Goal: Download file/media

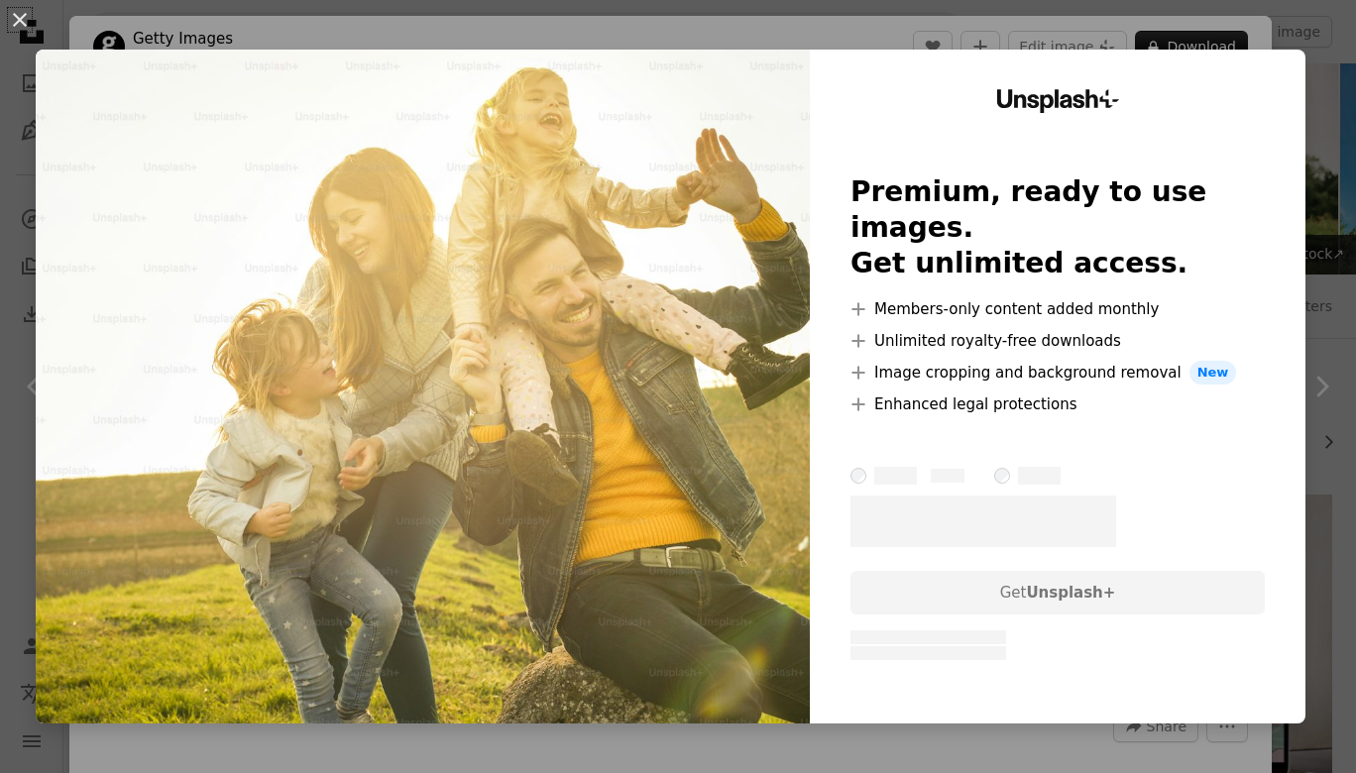
scroll to position [458, 0]
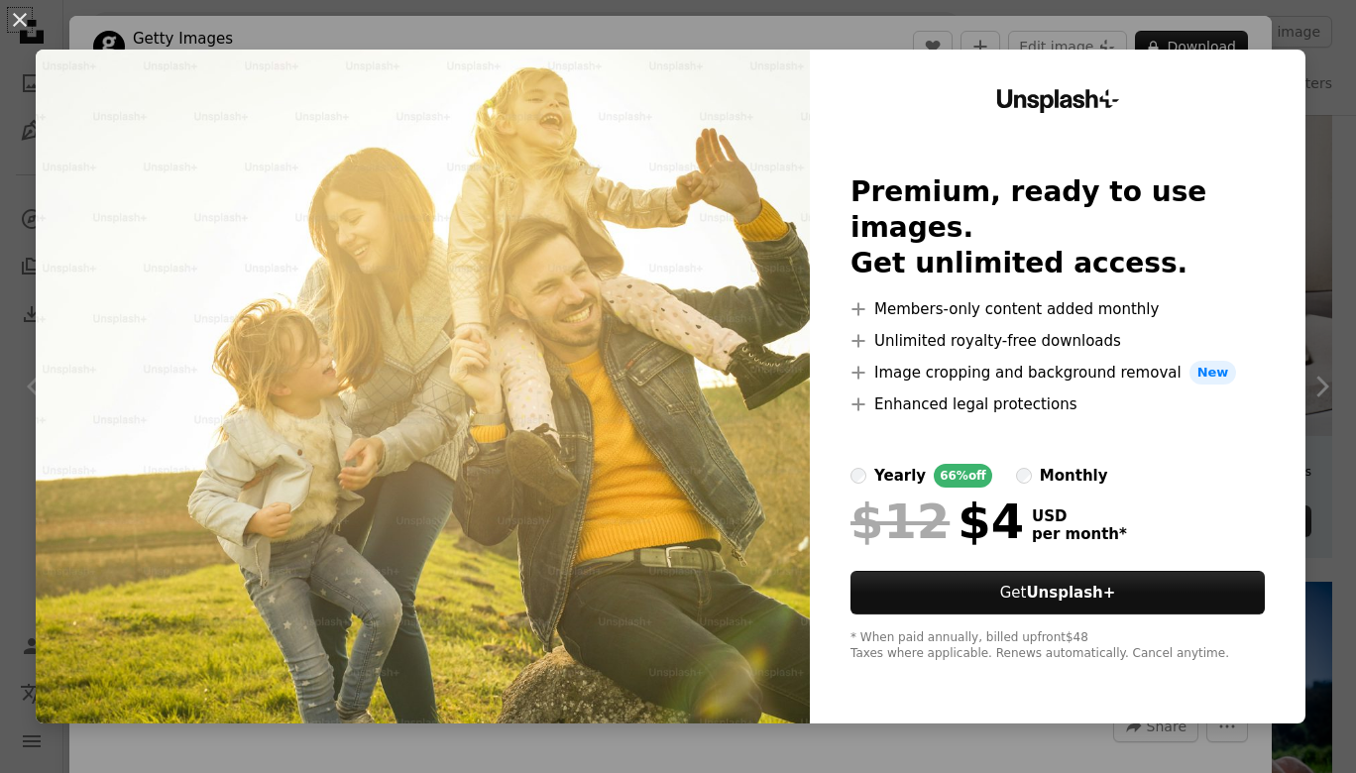
click at [690, 452] on img at bounding box center [423, 387] width 774 height 674
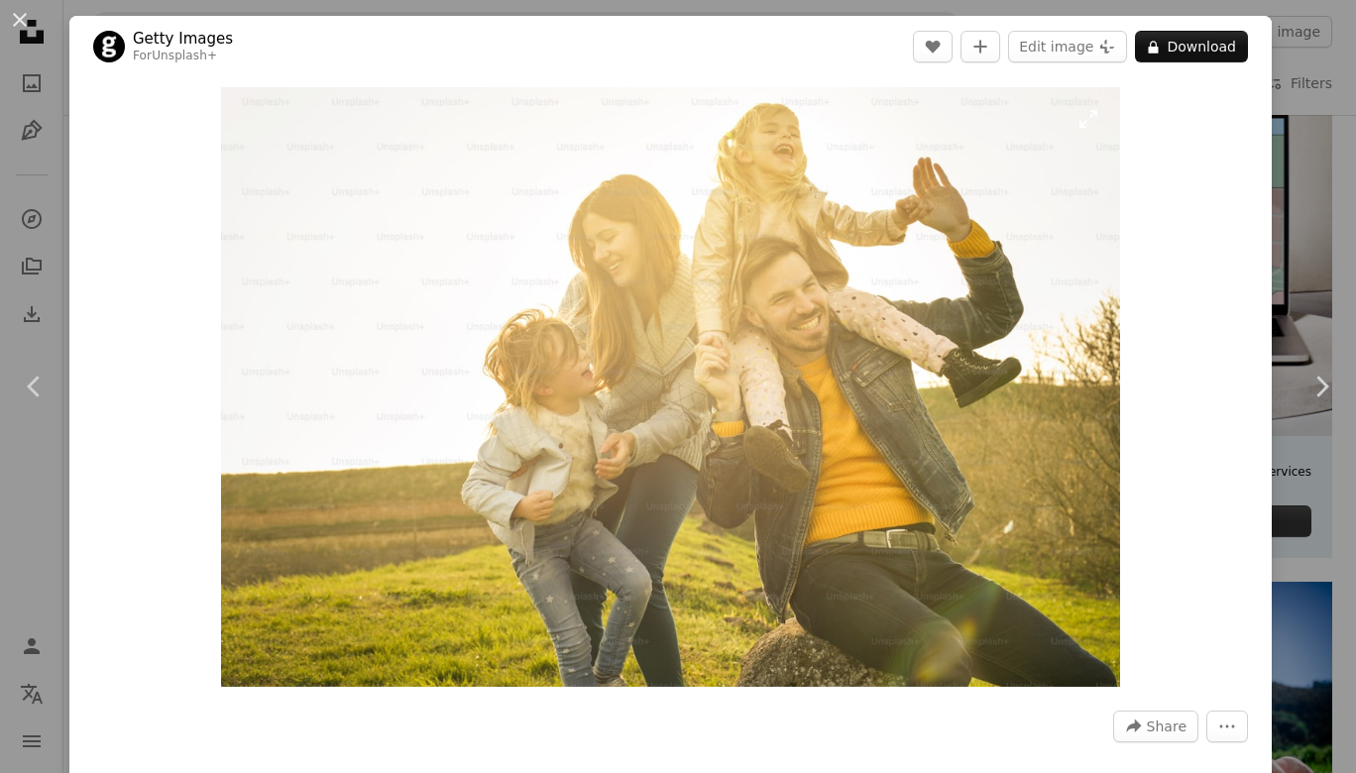
click at [285, 349] on img "Zoom in on this image" at bounding box center [671, 387] width 900 height 600
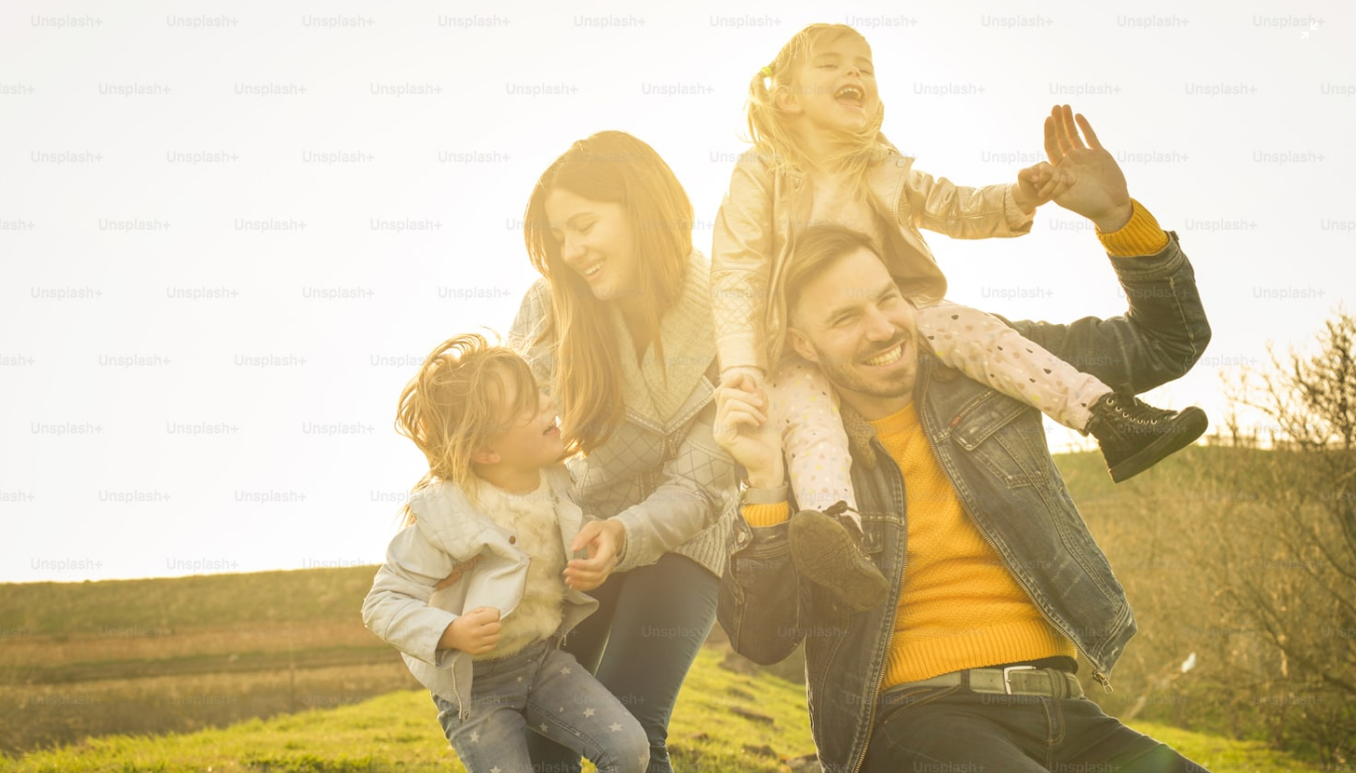
scroll to position [66, 0]
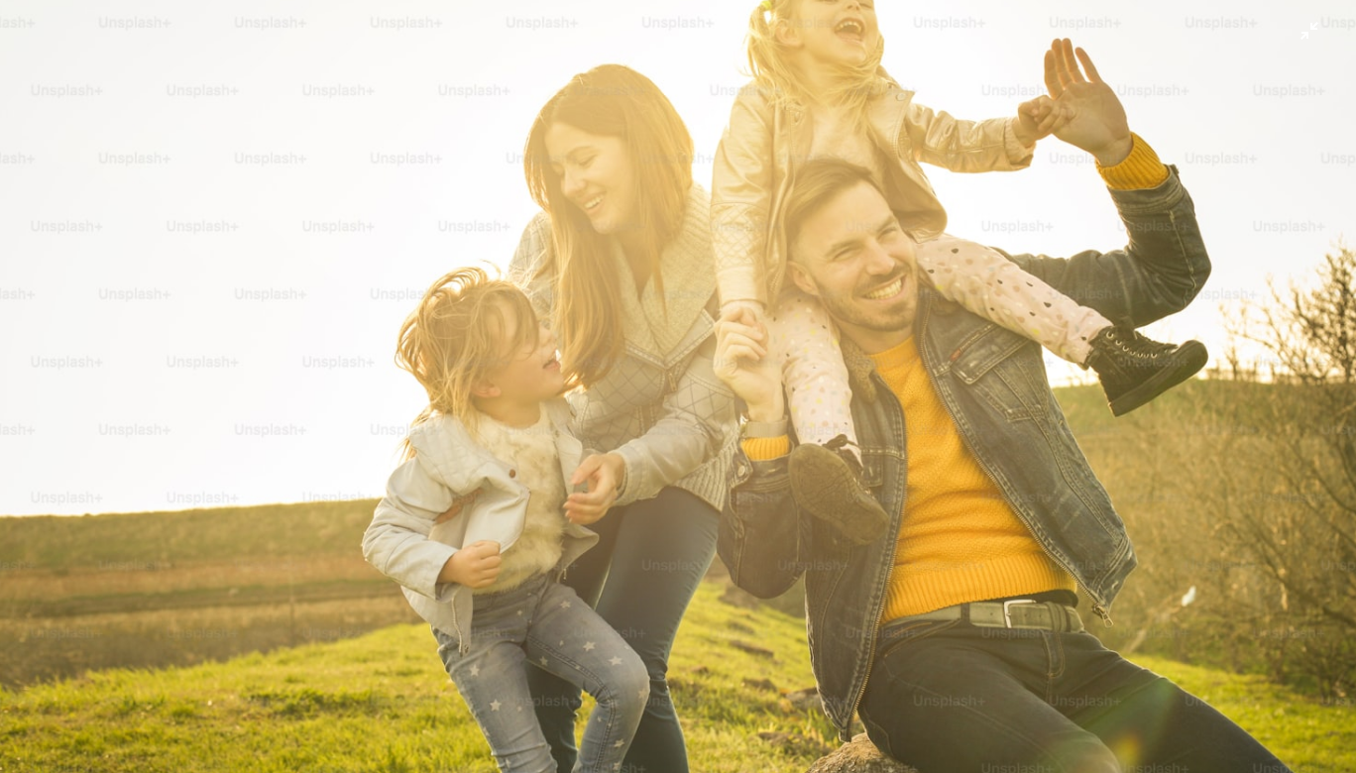
click at [446, 328] on img "Zoom out on this image" at bounding box center [678, 385] width 1358 height 905
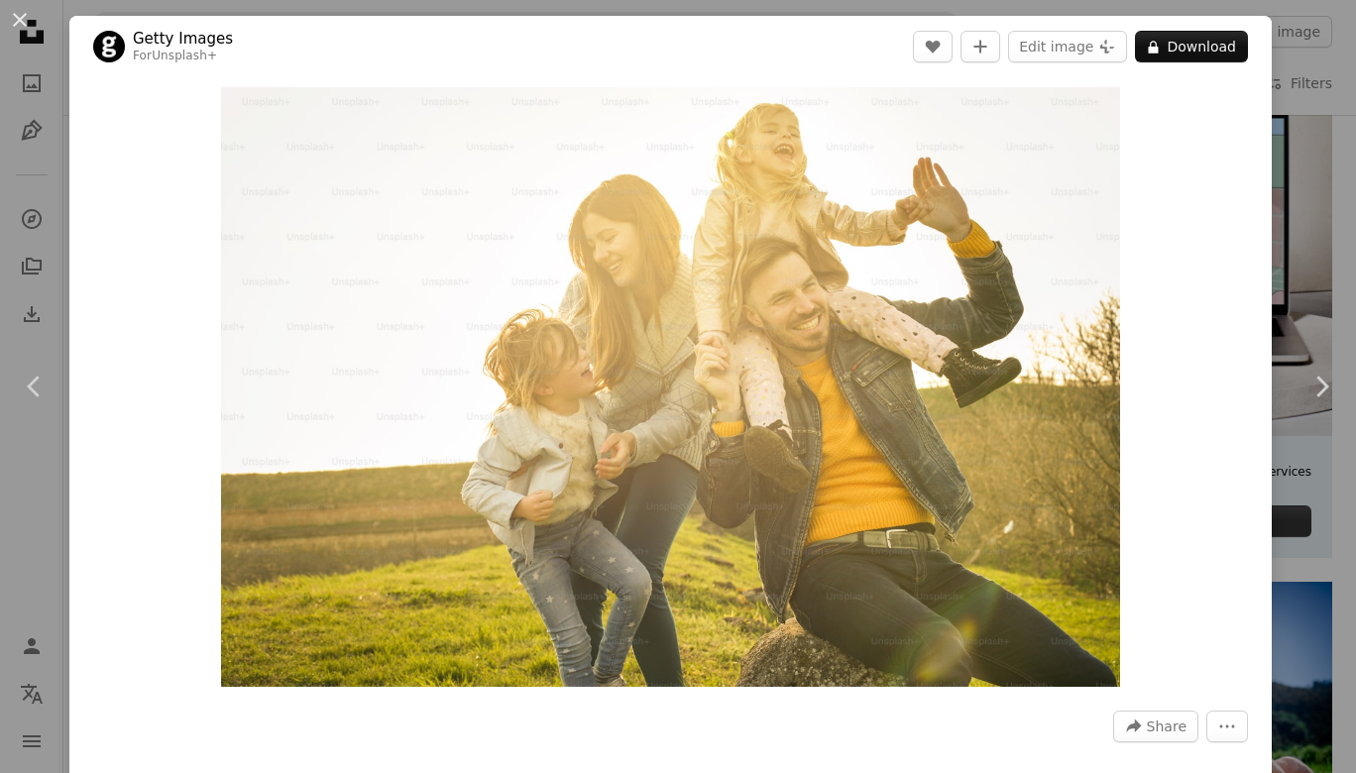
scroll to position [458, 0]
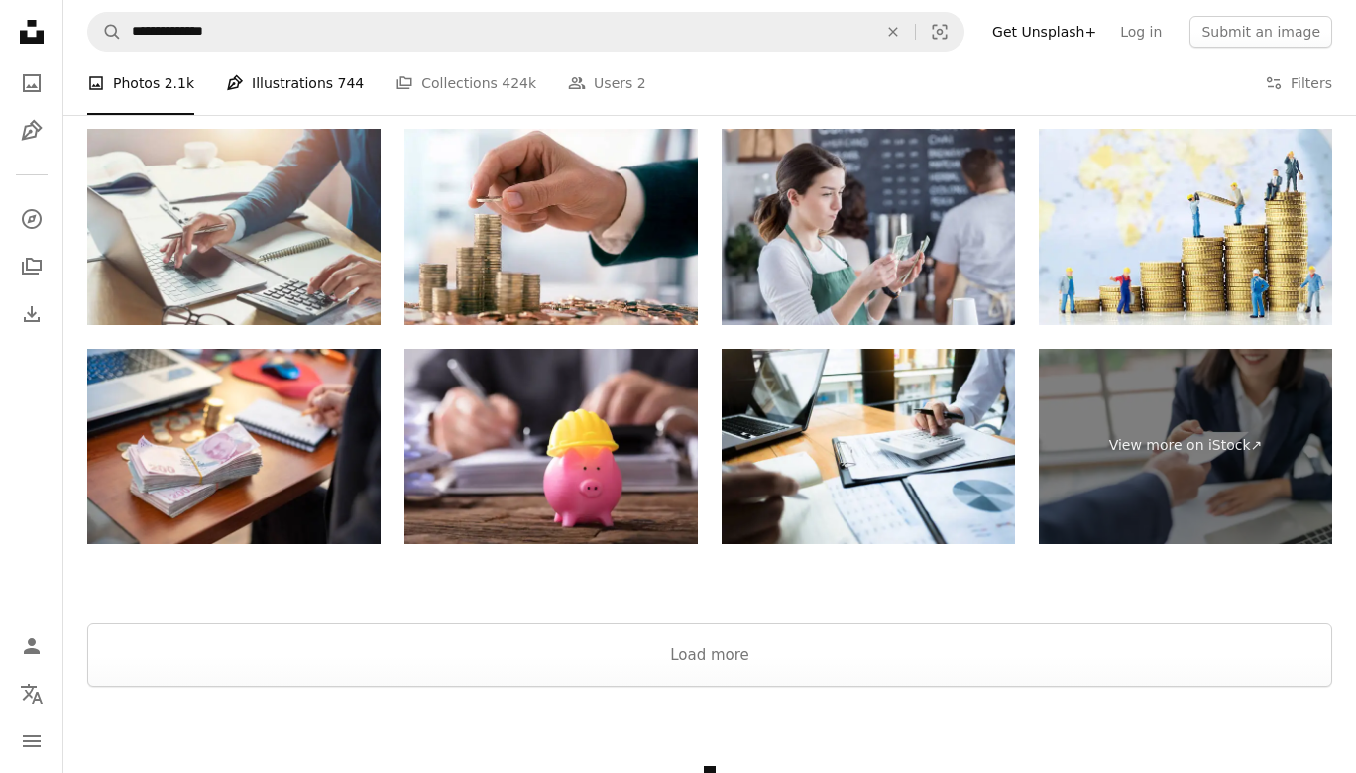
scroll to position [3433, 0]
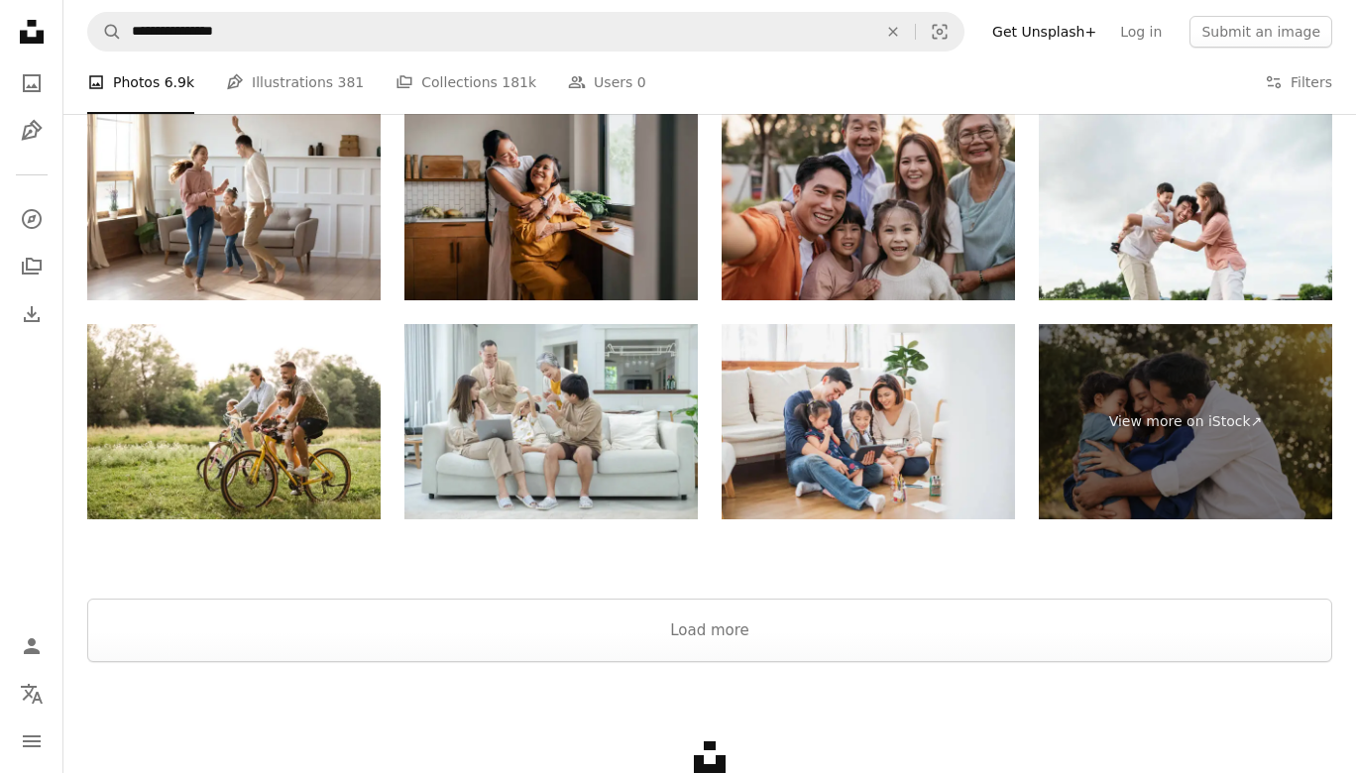
scroll to position [3731, 0]
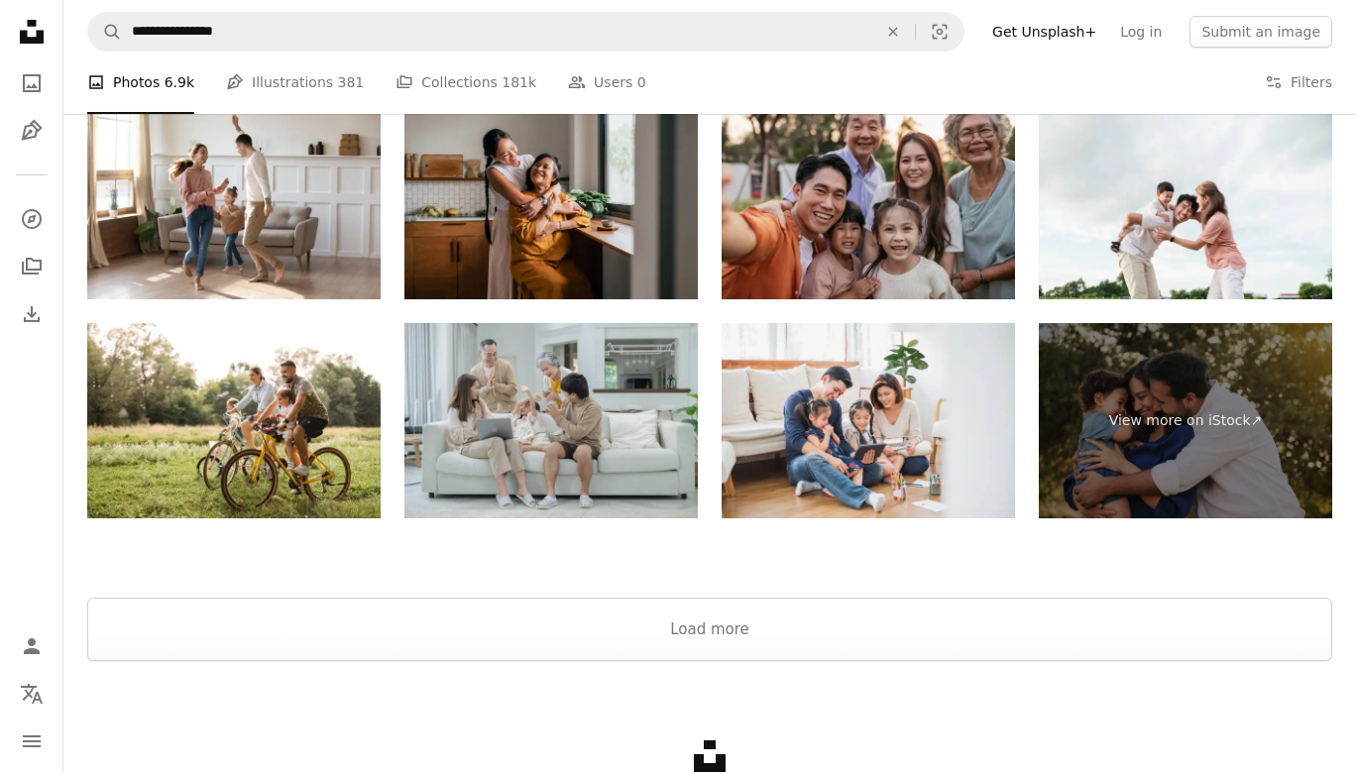
click at [576, 395] on img at bounding box center [550, 420] width 293 height 195
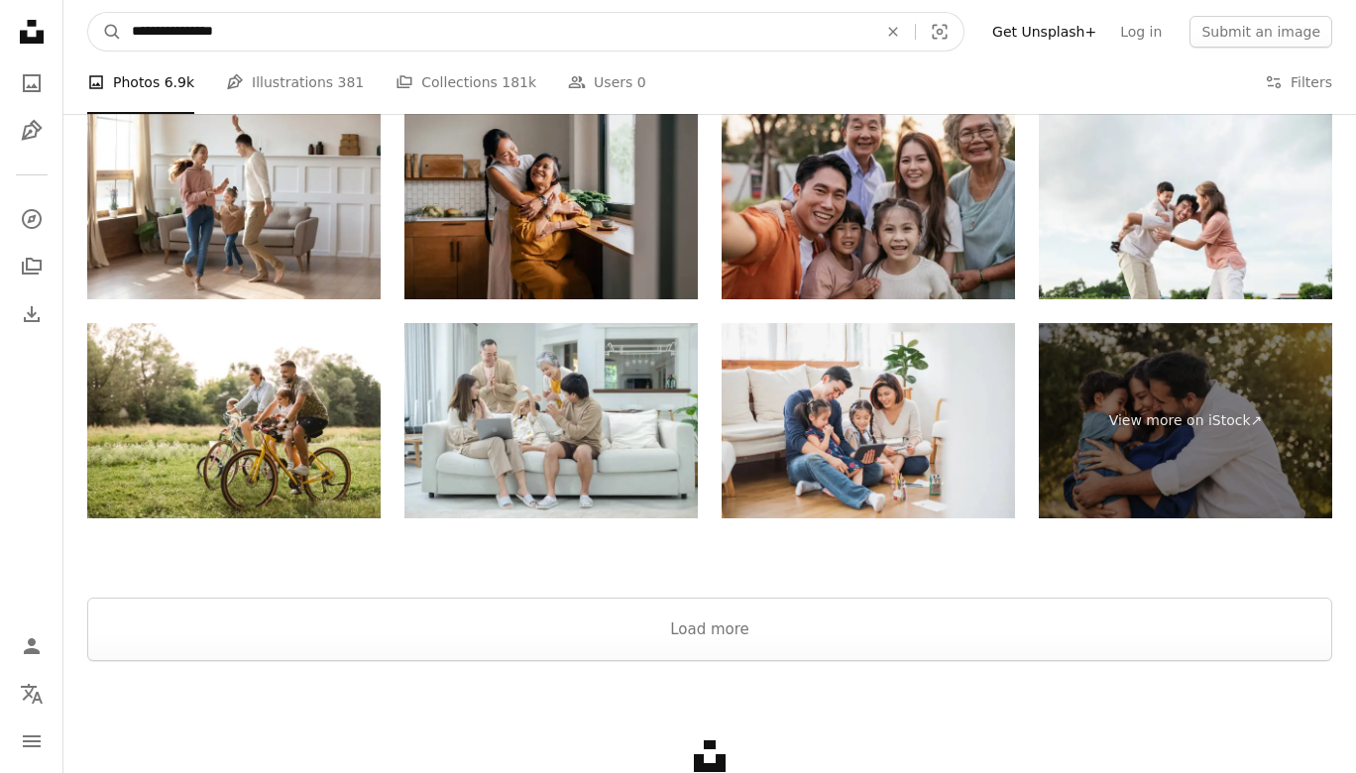
drag, startPoint x: 278, startPoint y: 45, endPoint x: 96, endPoint y: 35, distance: 181.7
click at [122, 35] on input "**********" at bounding box center [496, 32] width 749 height 38
type input "**********"
click at [88, 13] on button "A magnifying glass" at bounding box center [105, 32] width 34 height 38
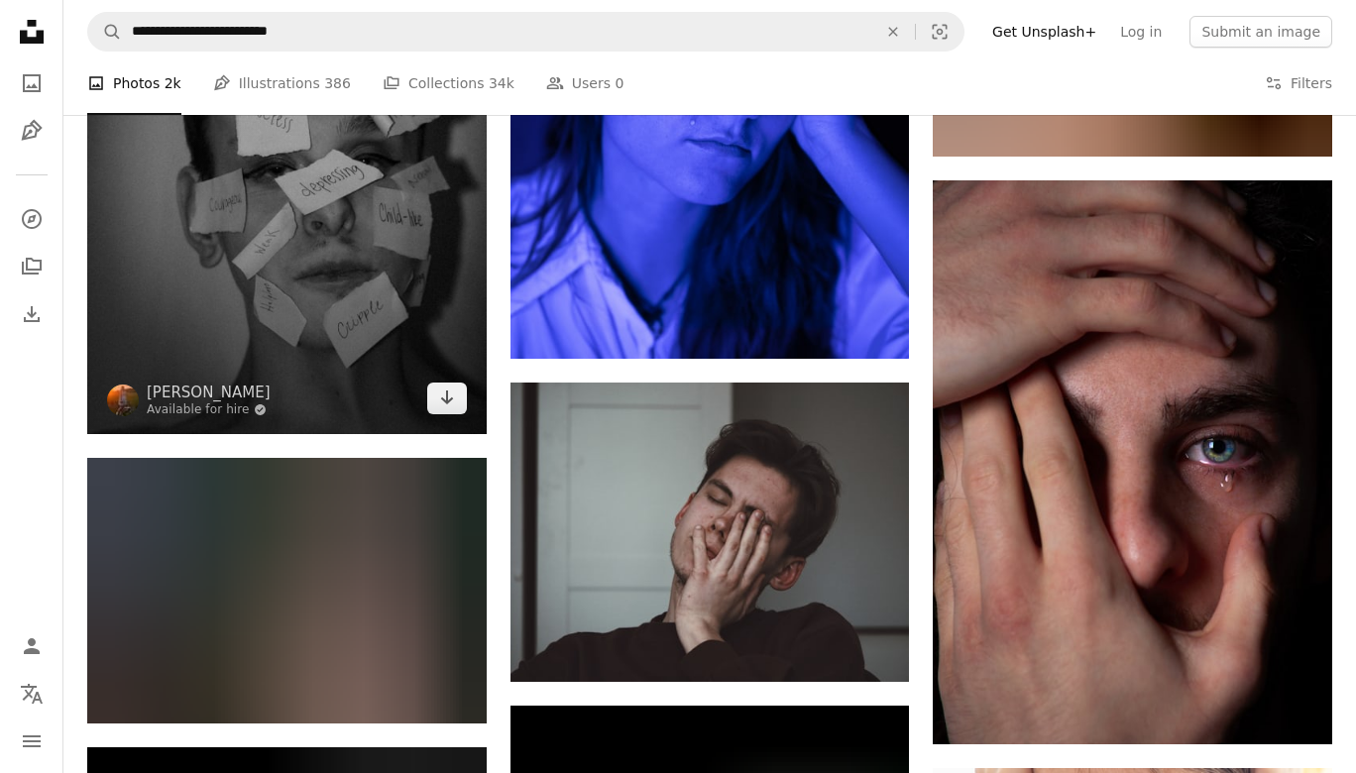
scroll to position [2194, 0]
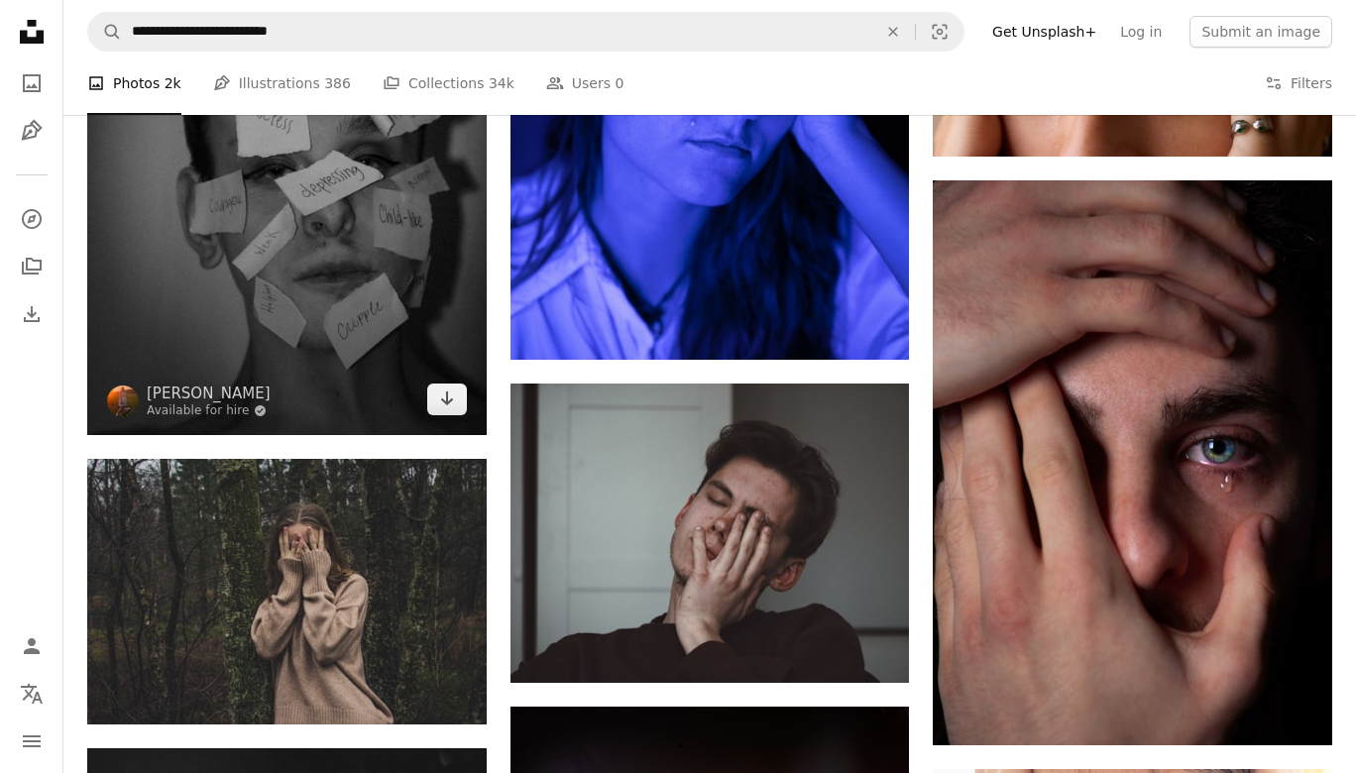
click at [254, 264] on img at bounding box center [286, 135] width 399 height 599
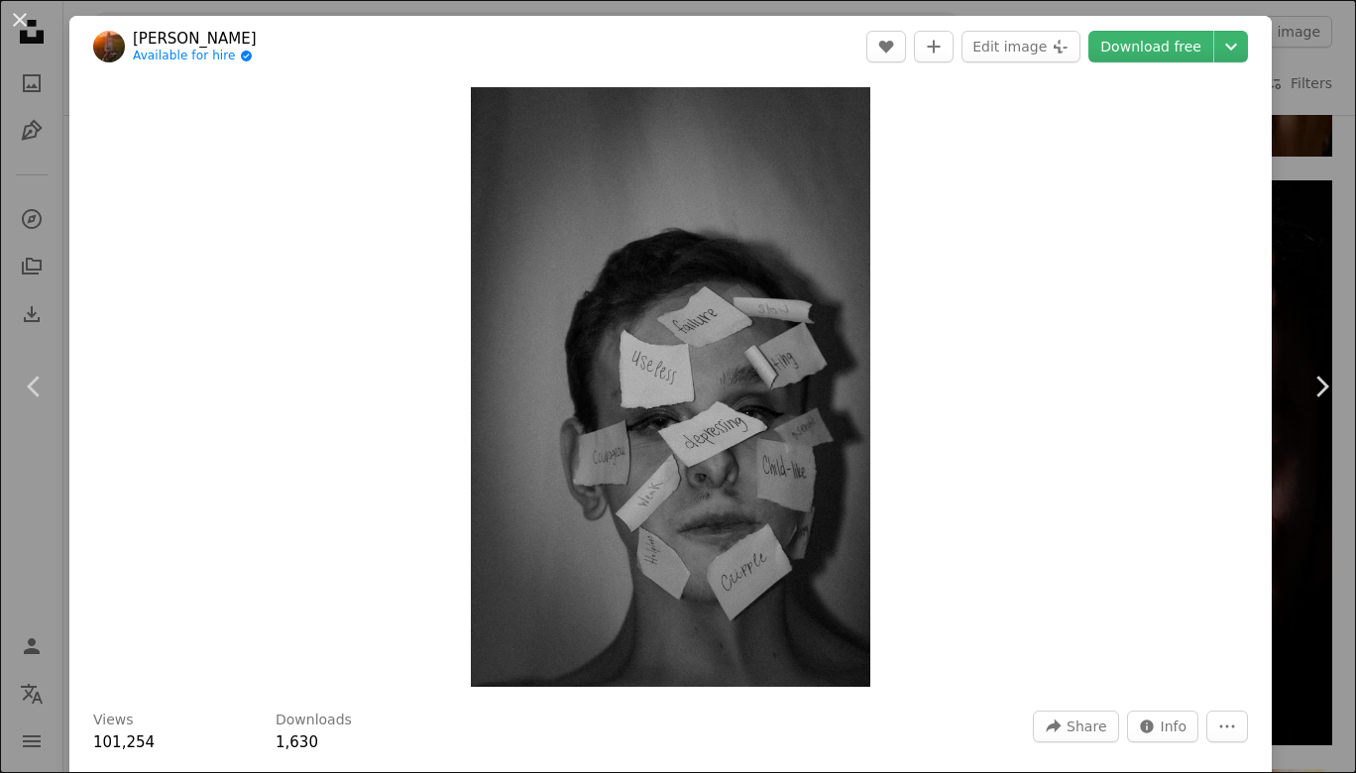
click at [1300, 310] on link "Chevron right" at bounding box center [1321, 386] width 69 height 190
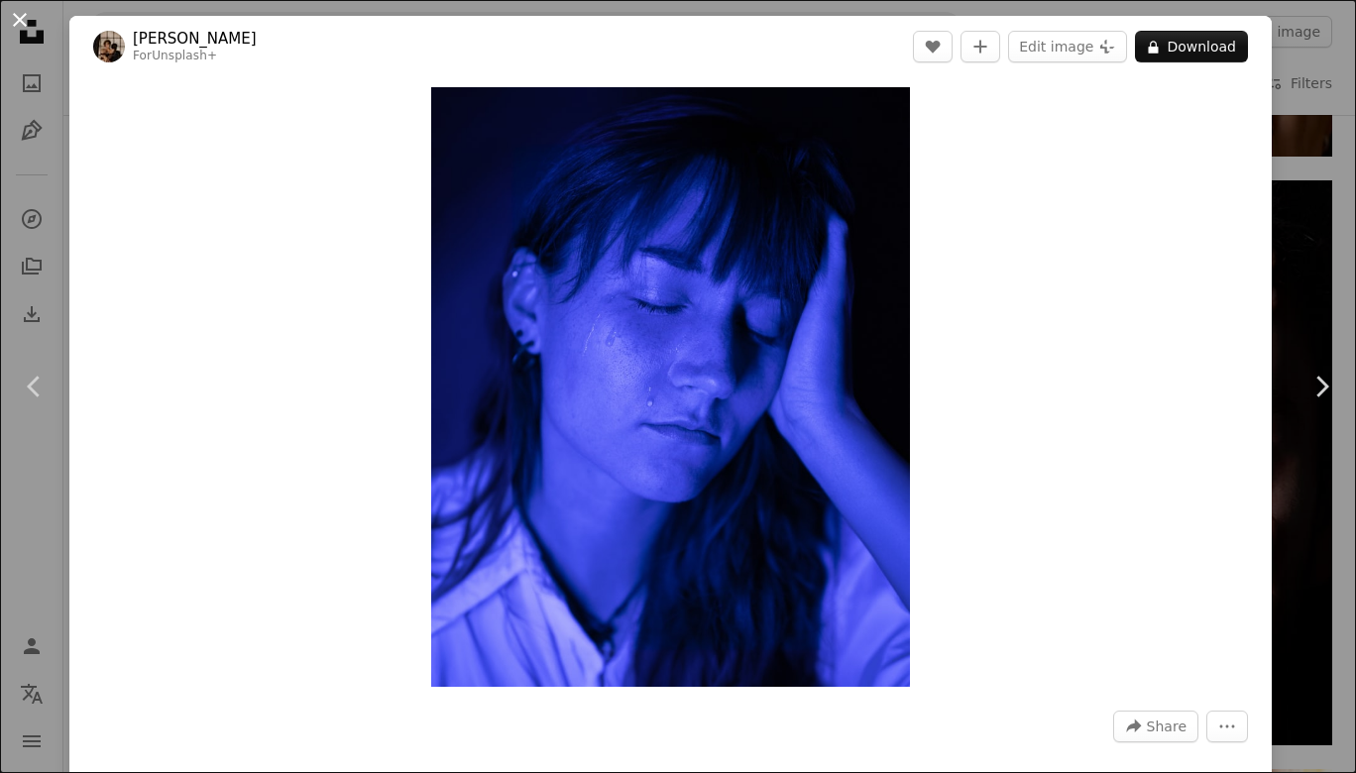
click at [15, 14] on button "An X shape" at bounding box center [20, 20] width 24 height 24
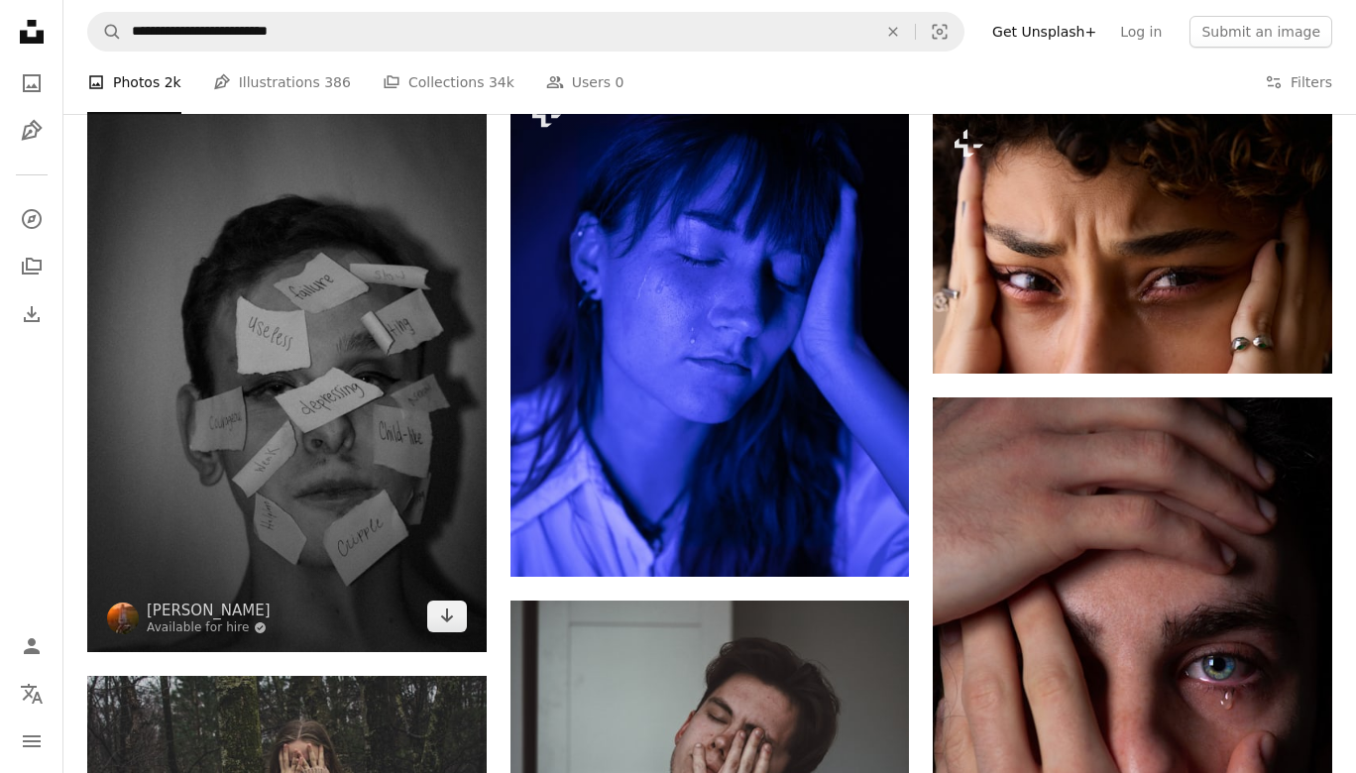
scroll to position [1982, 0]
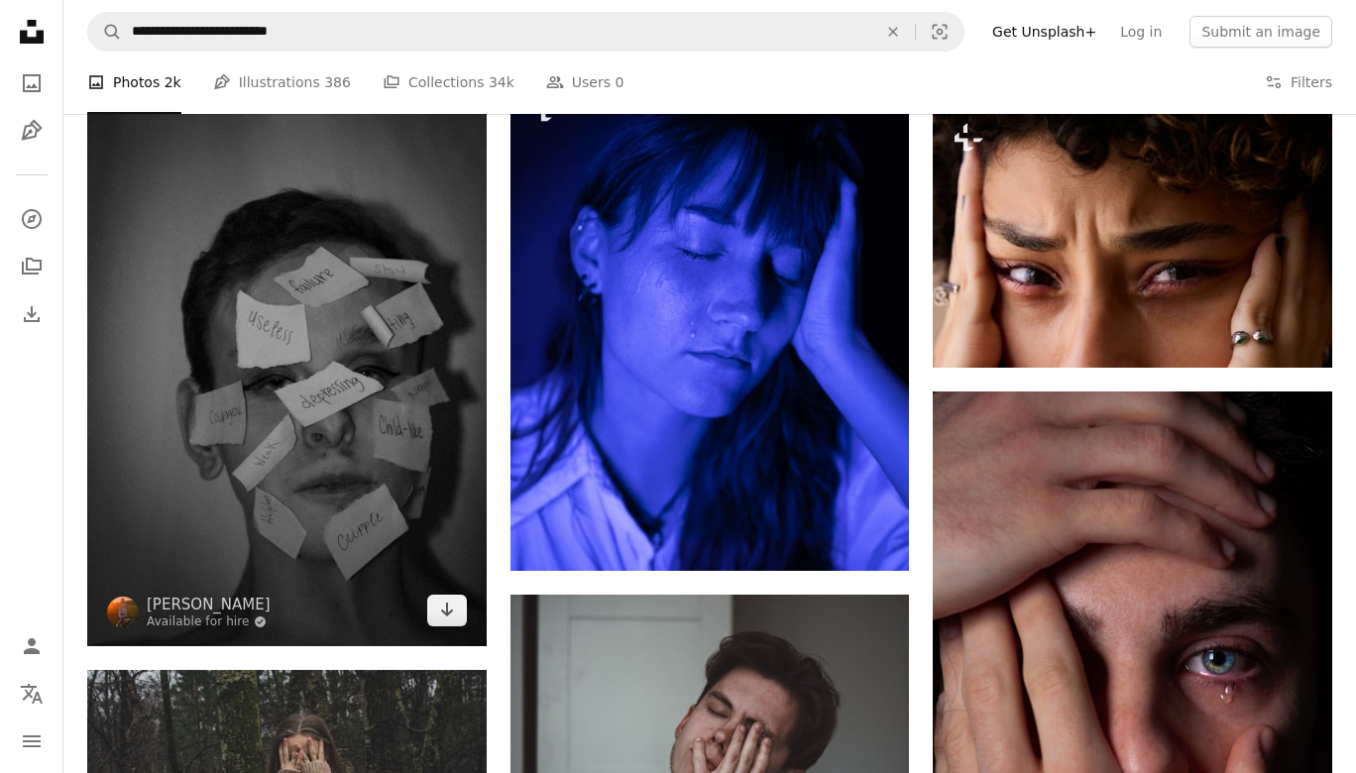
click at [278, 388] on img at bounding box center [286, 347] width 399 height 599
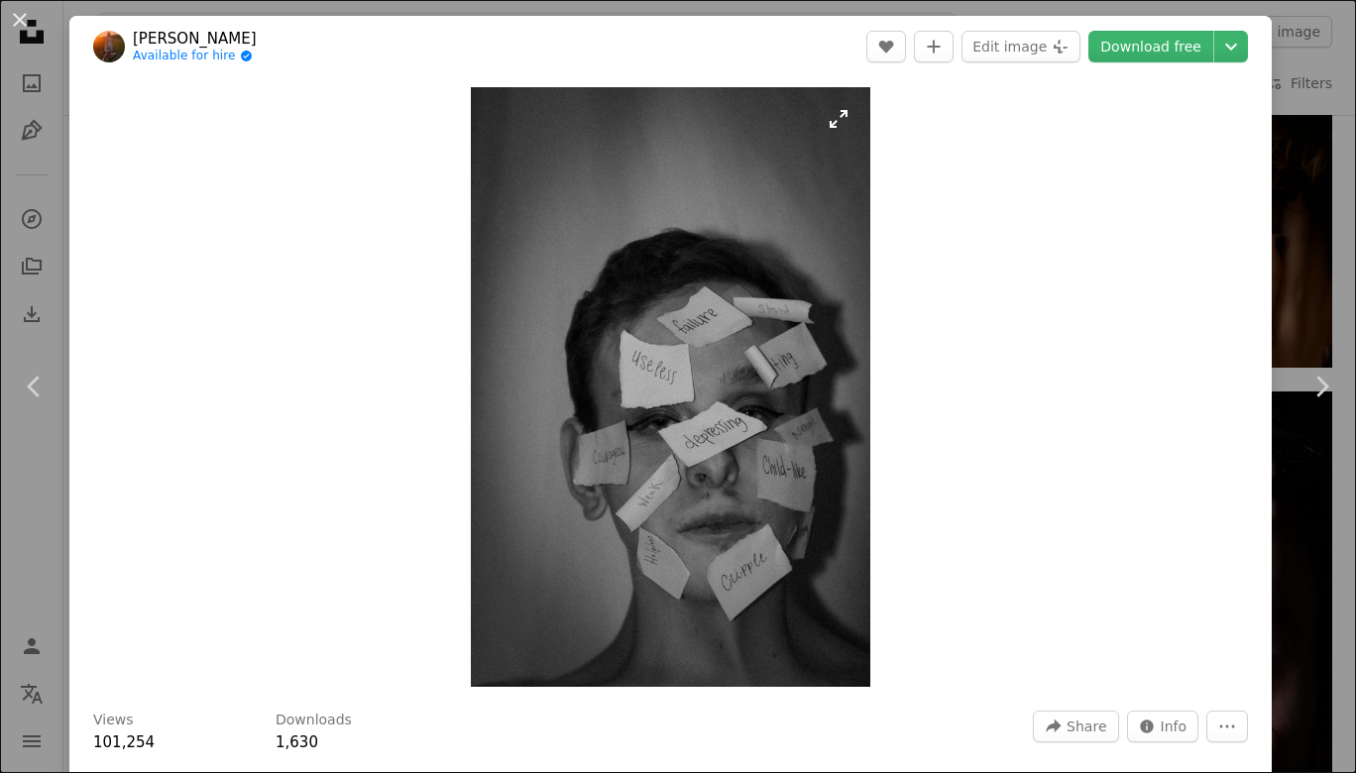
click at [680, 326] on img "Zoom in on this image" at bounding box center [670, 387] width 399 height 600
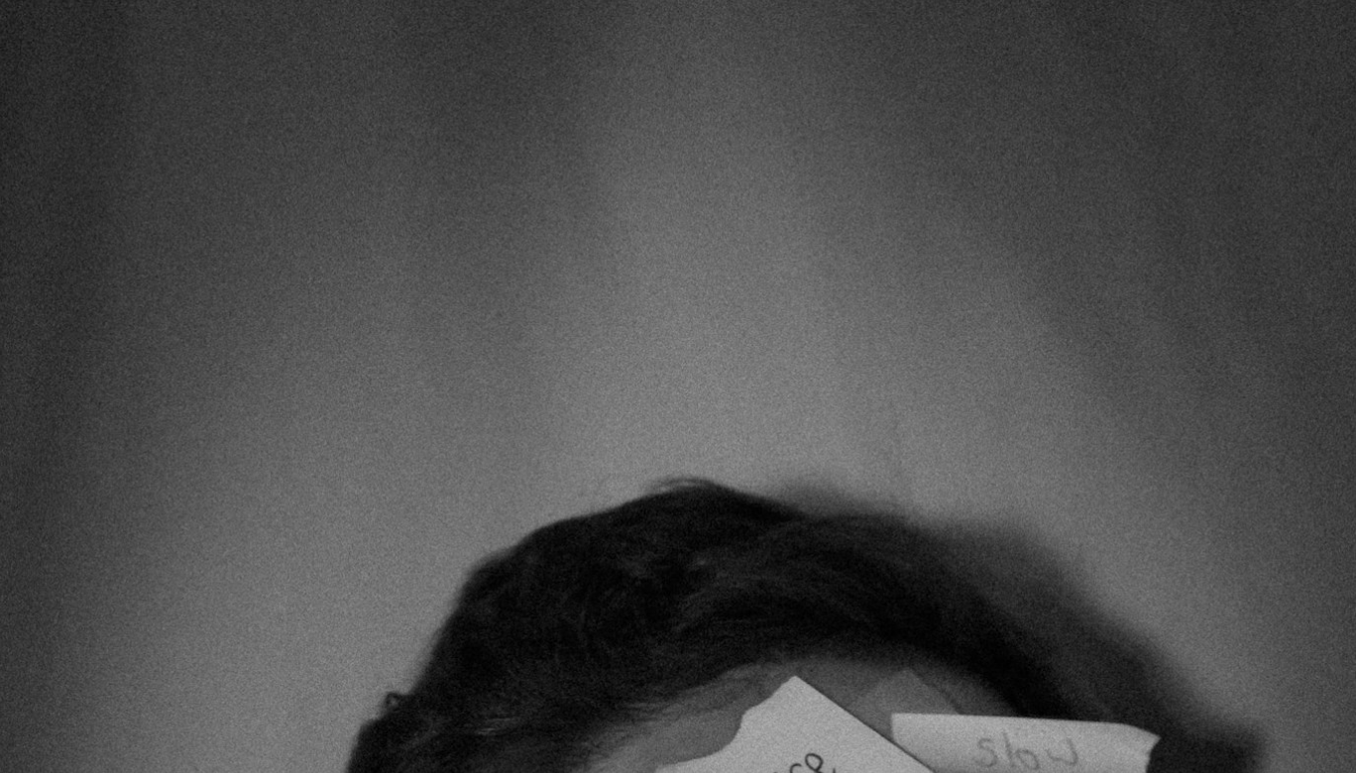
scroll to position [631, 0]
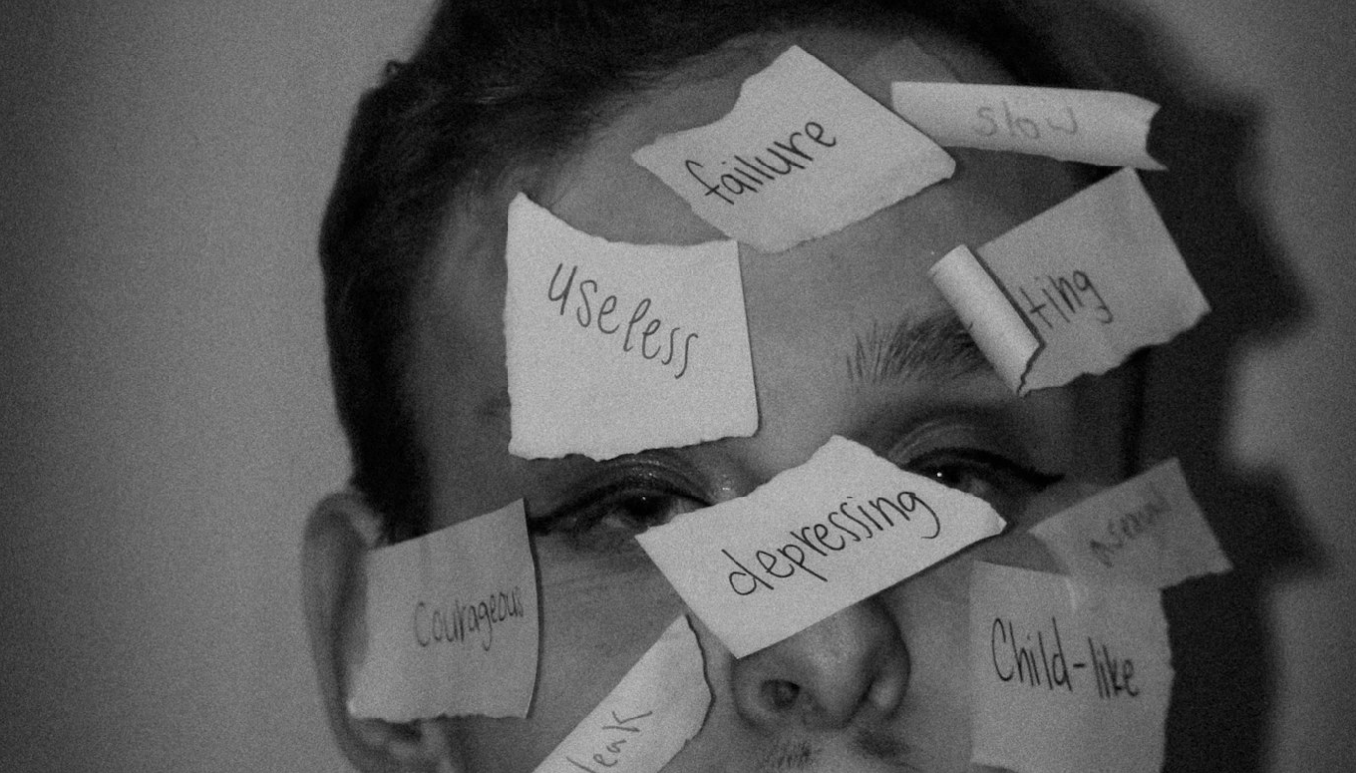
click at [680, 326] on img "Zoom out on this image" at bounding box center [678, 386] width 1358 height 2037
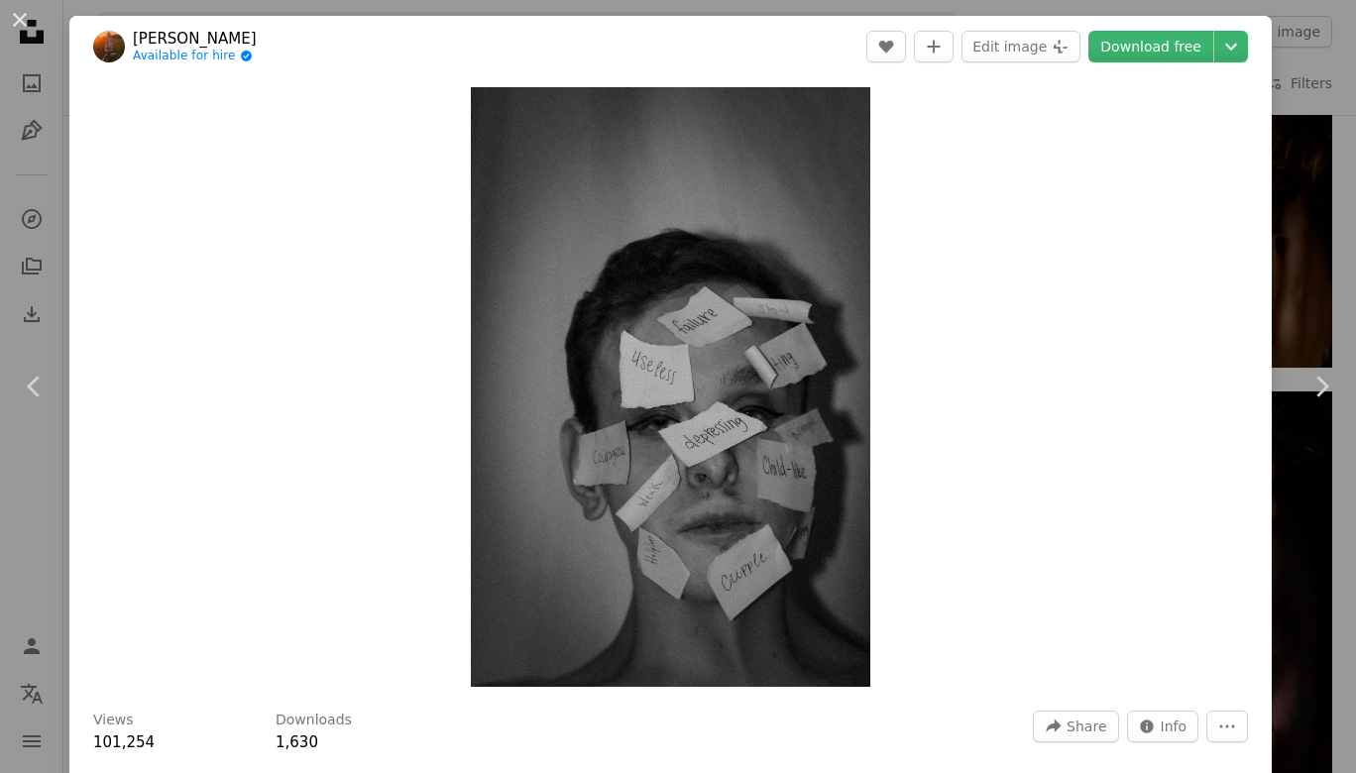
click at [1062, 363] on div "Zoom in" at bounding box center [670, 387] width 1202 height 620
click at [28, 19] on button "An X shape" at bounding box center [20, 20] width 24 height 24
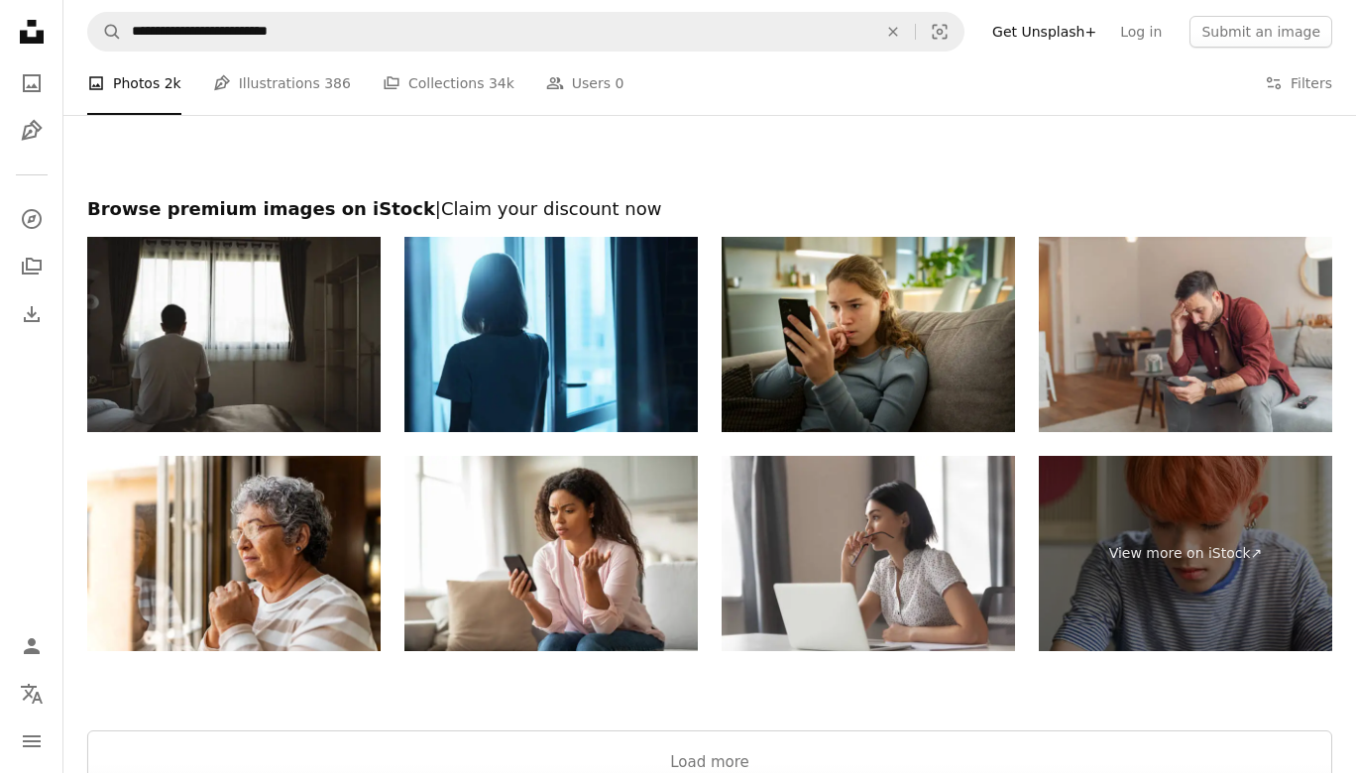
scroll to position [4019, 0]
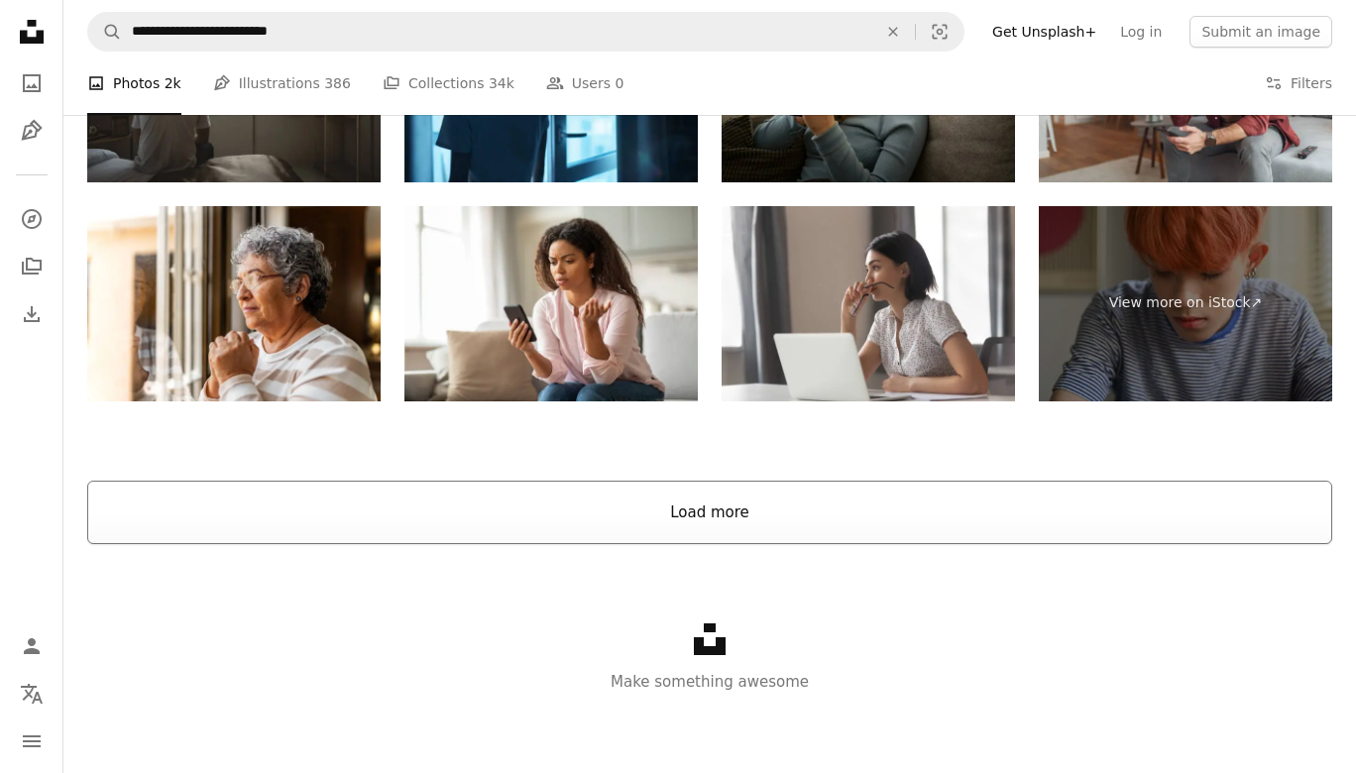
click at [443, 501] on button "Load more" at bounding box center [709, 512] width 1245 height 63
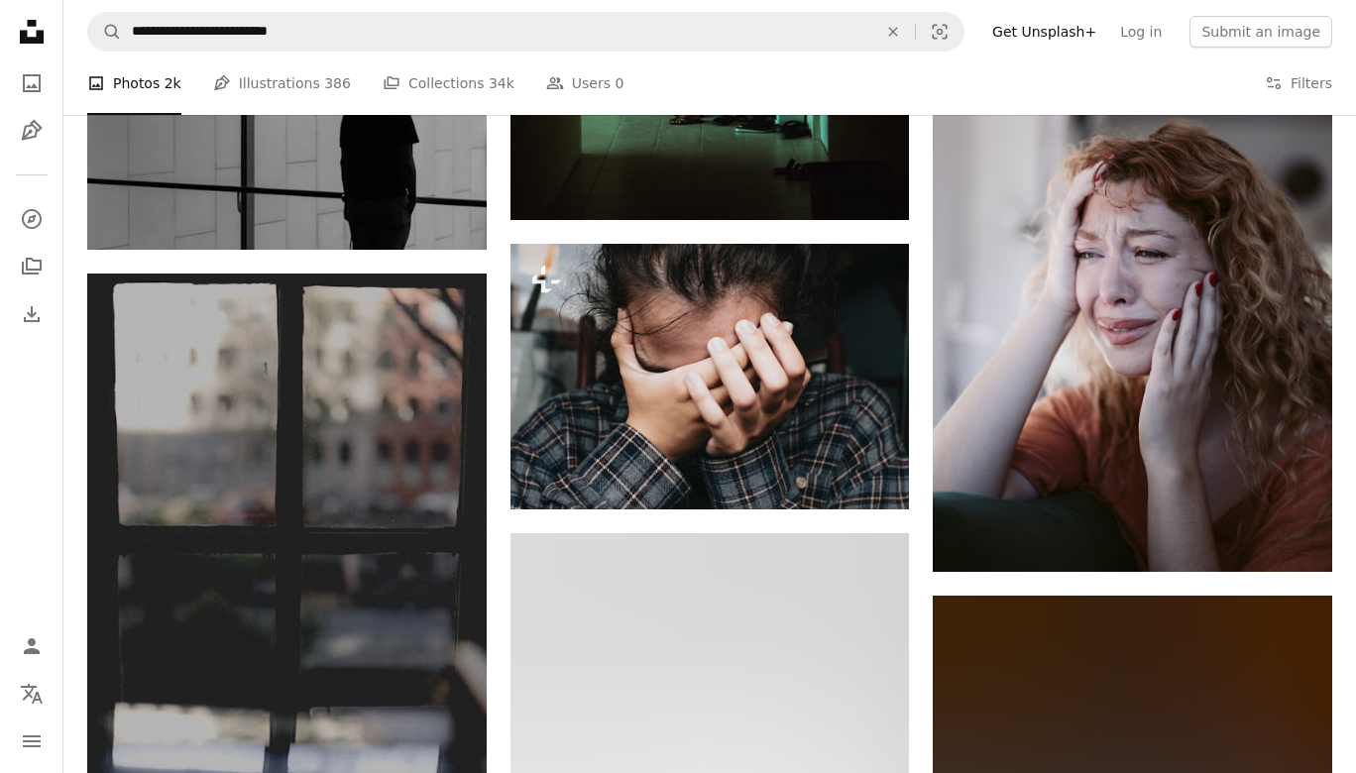
scroll to position [3901, 0]
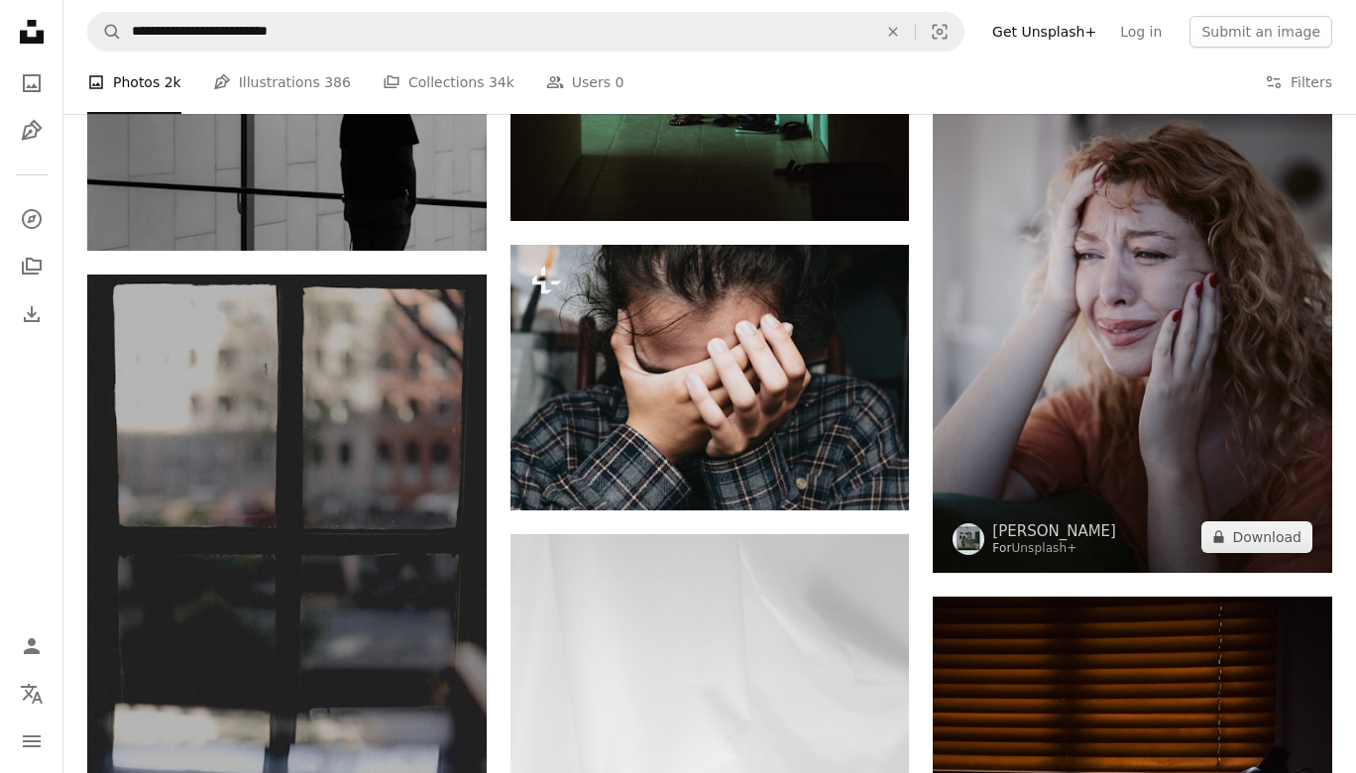
click at [1053, 359] on img at bounding box center [1132, 273] width 399 height 599
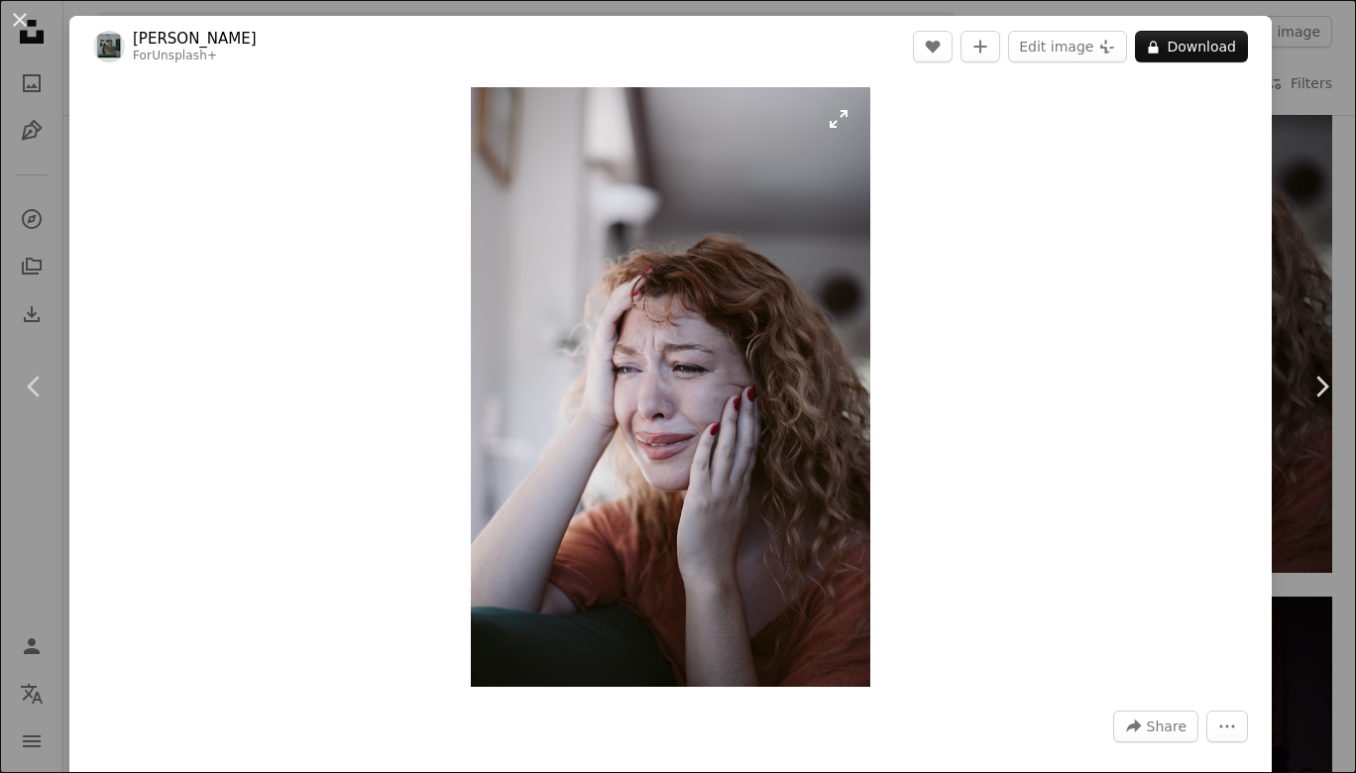
click at [709, 320] on img "Zoom in on this image" at bounding box center [670, 387] width 399 height 600
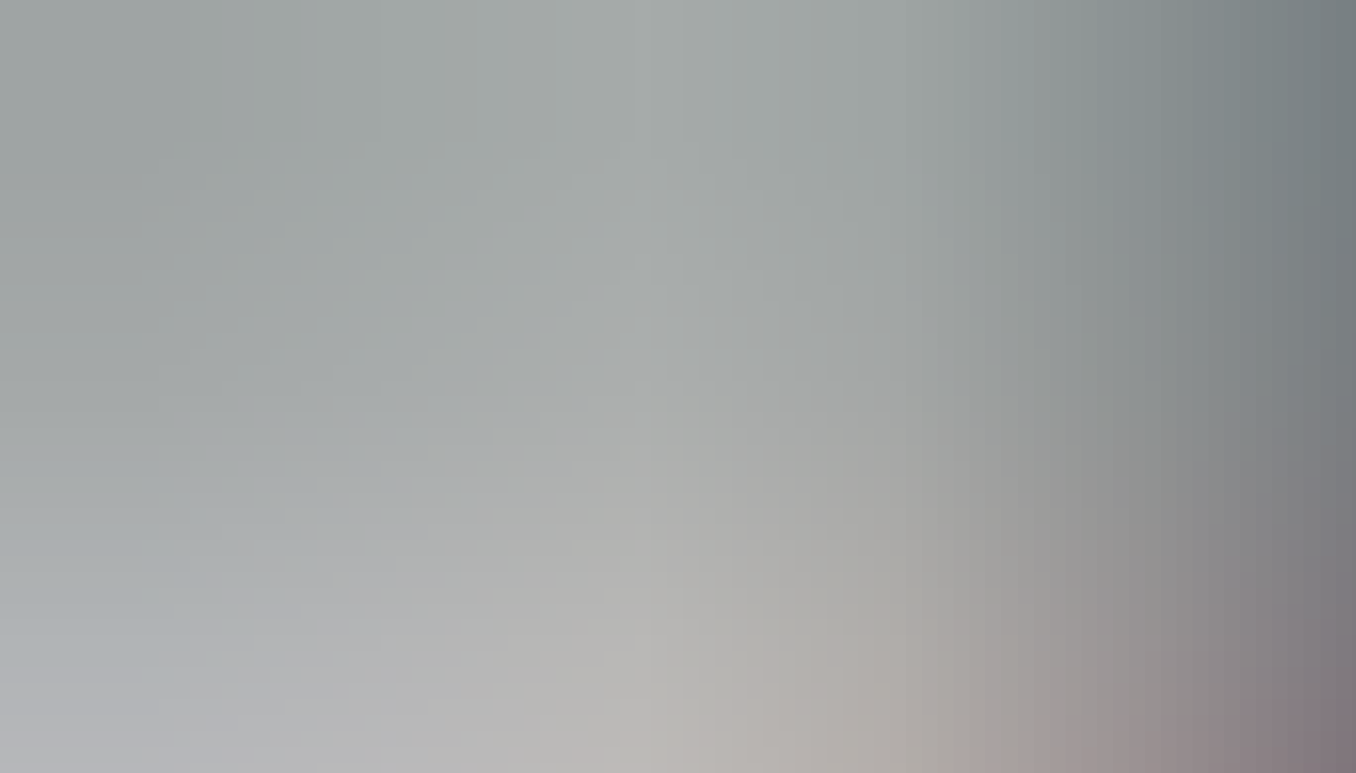
scroll to position [632, 0]
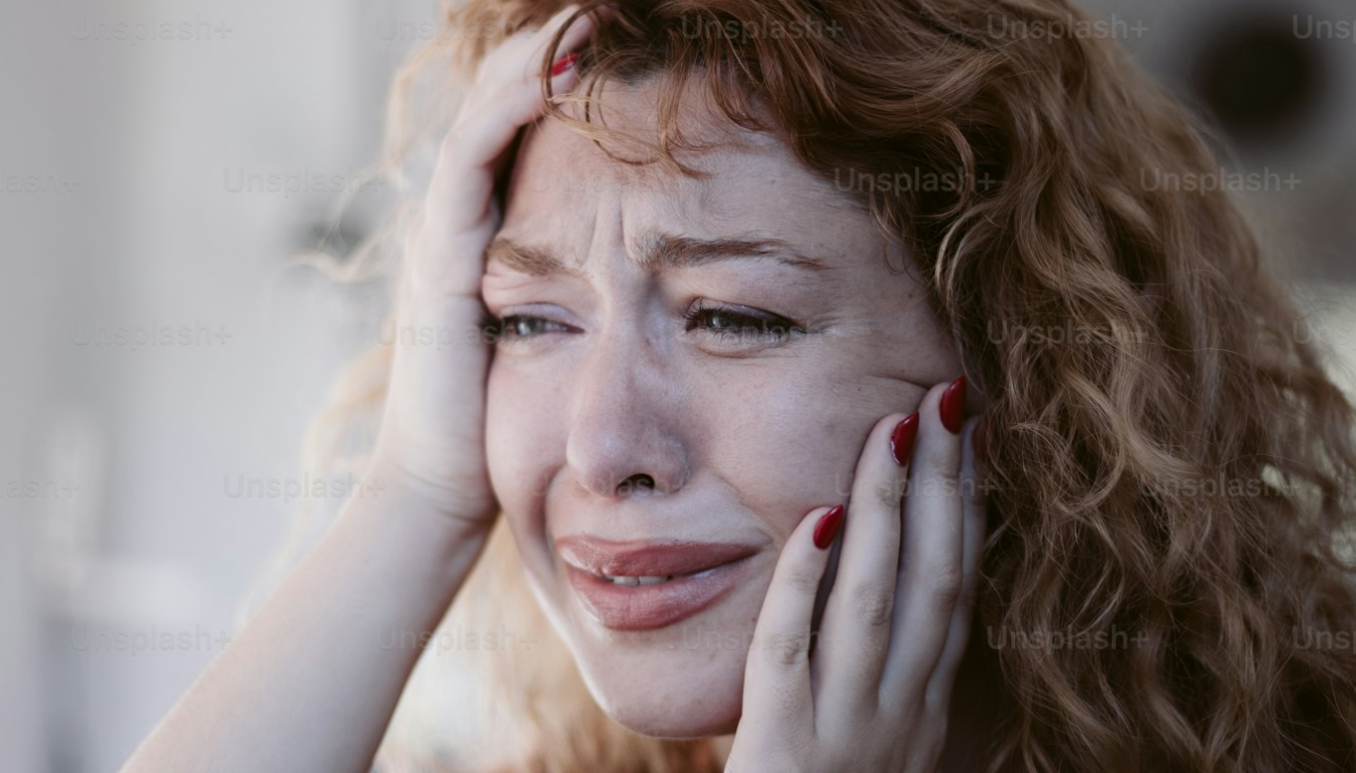
click at [709, 320] on img "Zoom out on this image" at bounding box center [678, 385] width 1358 height 2037
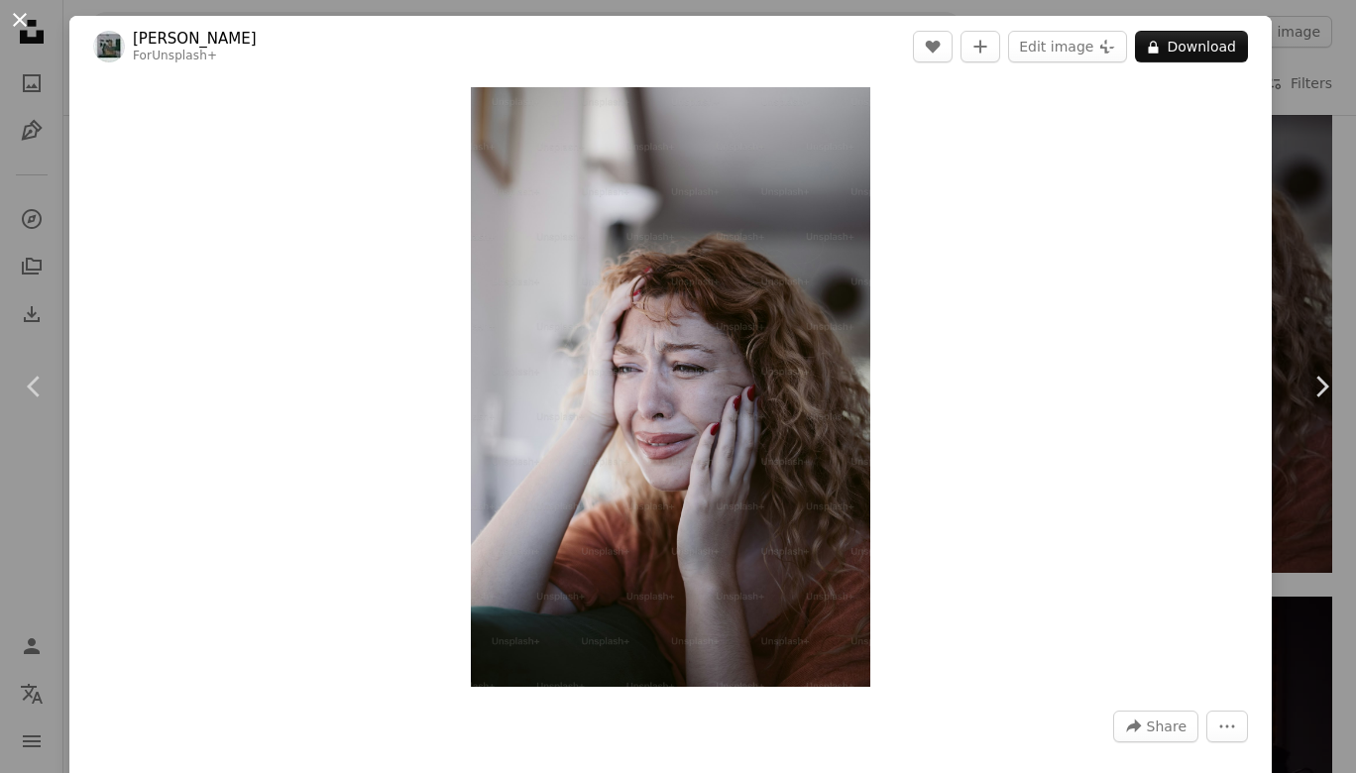
click at [26, 21] on button "An X shape" at bounding box center [20, 20] width 24 height 24
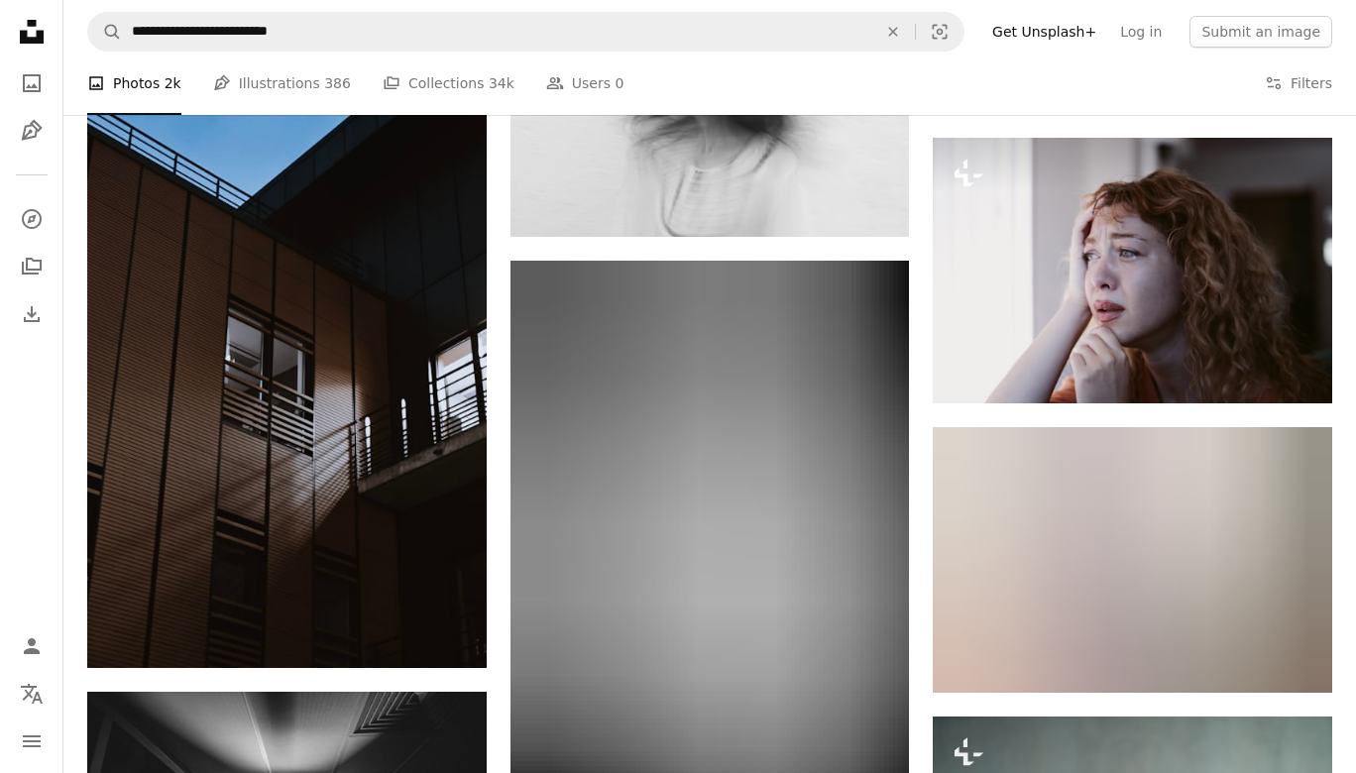
scroll to position [6464, 0]
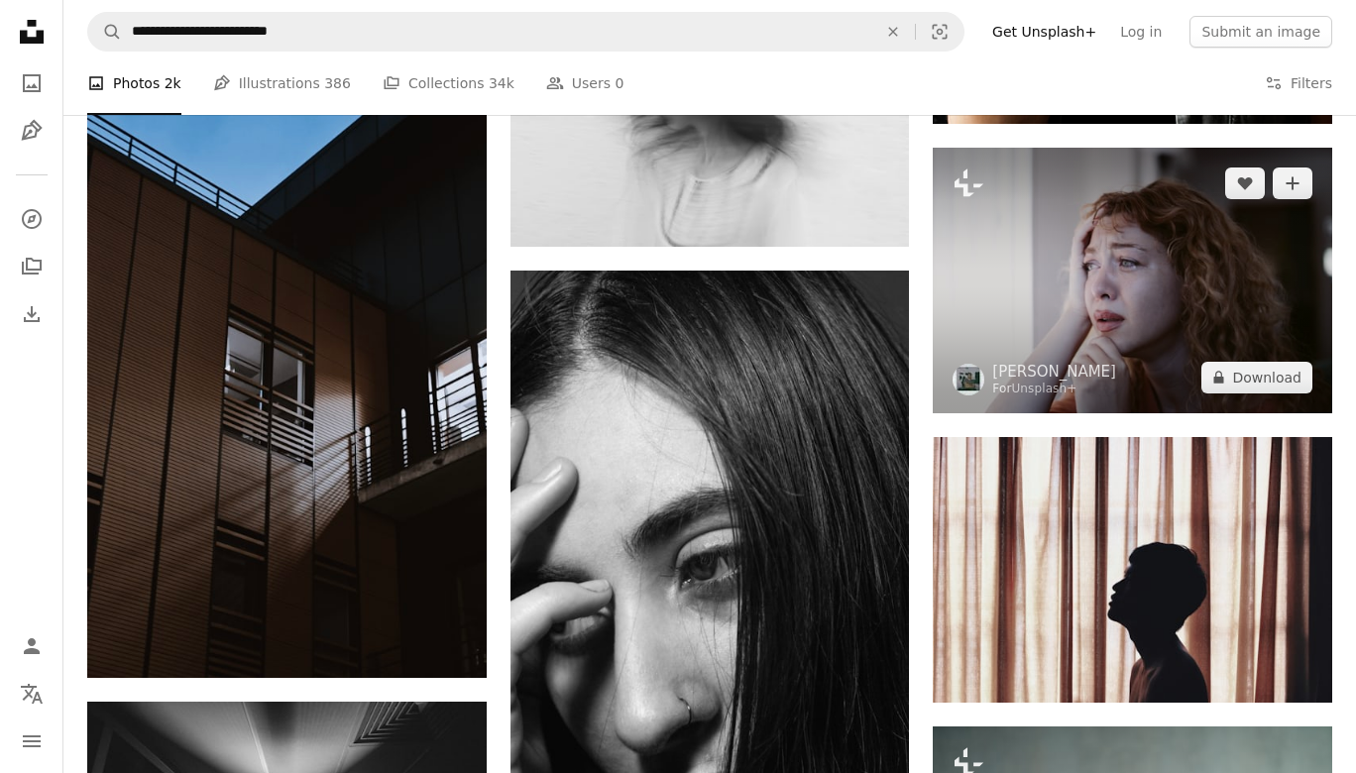
click at [1054, 295] on img at bounding box center [1132, 281] width 399 height 266
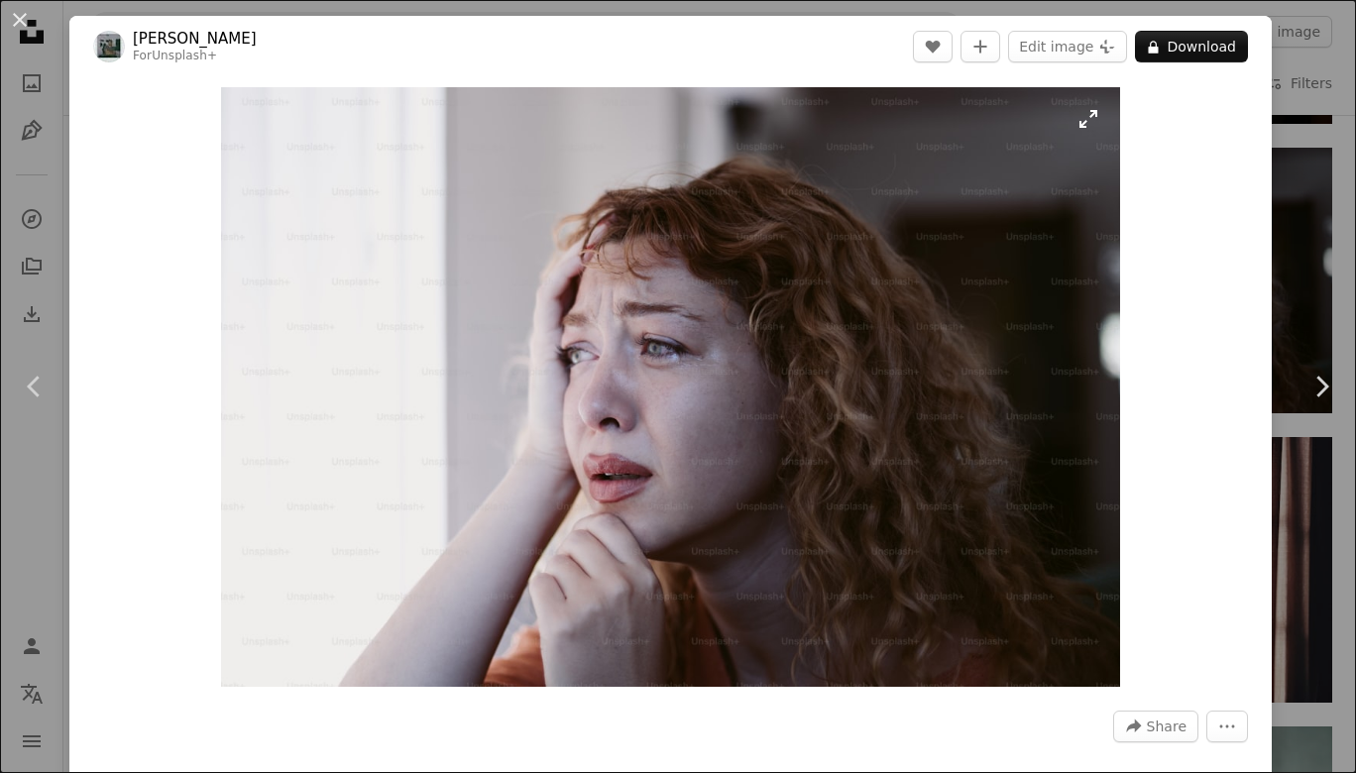
click at [805, 238] on img "Zoom in on this image" at bounding box center [671, 387] width 900 height 600
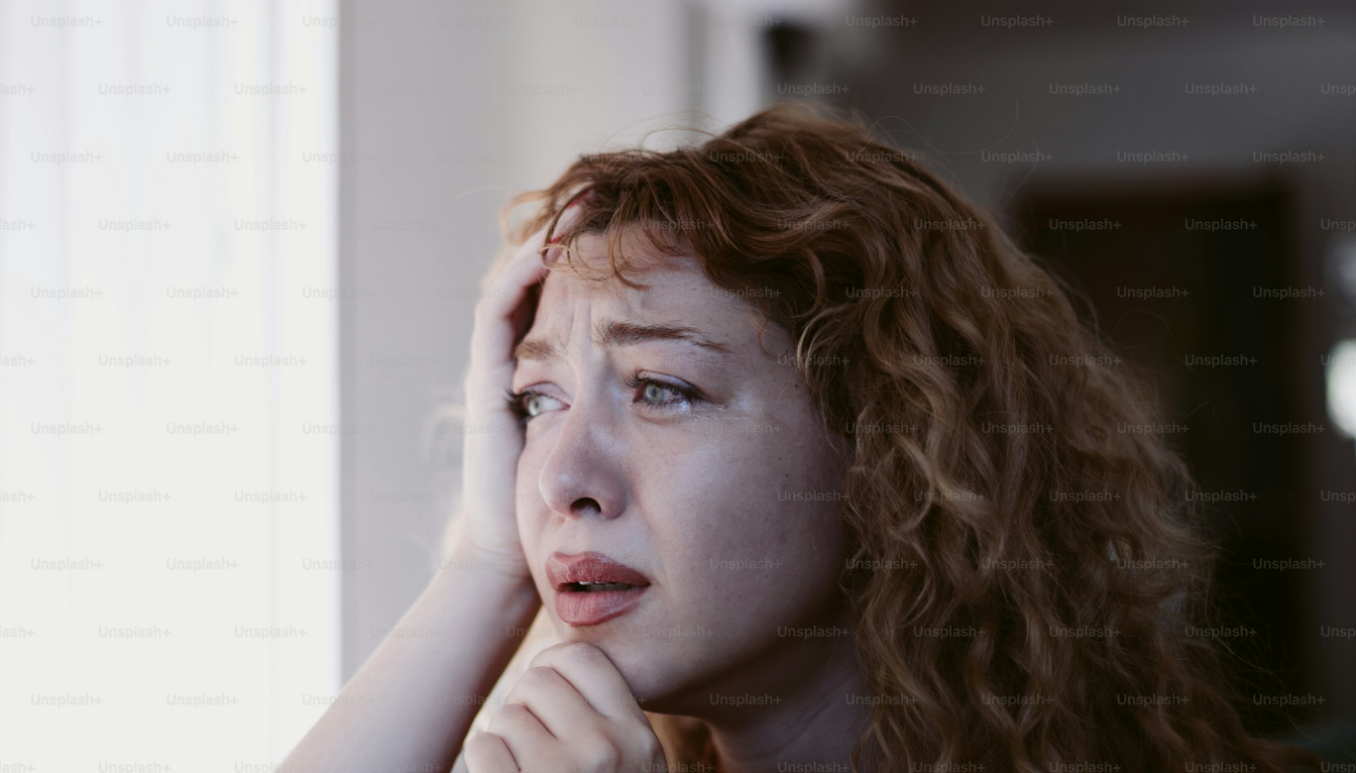
scroll to position [66, 0]
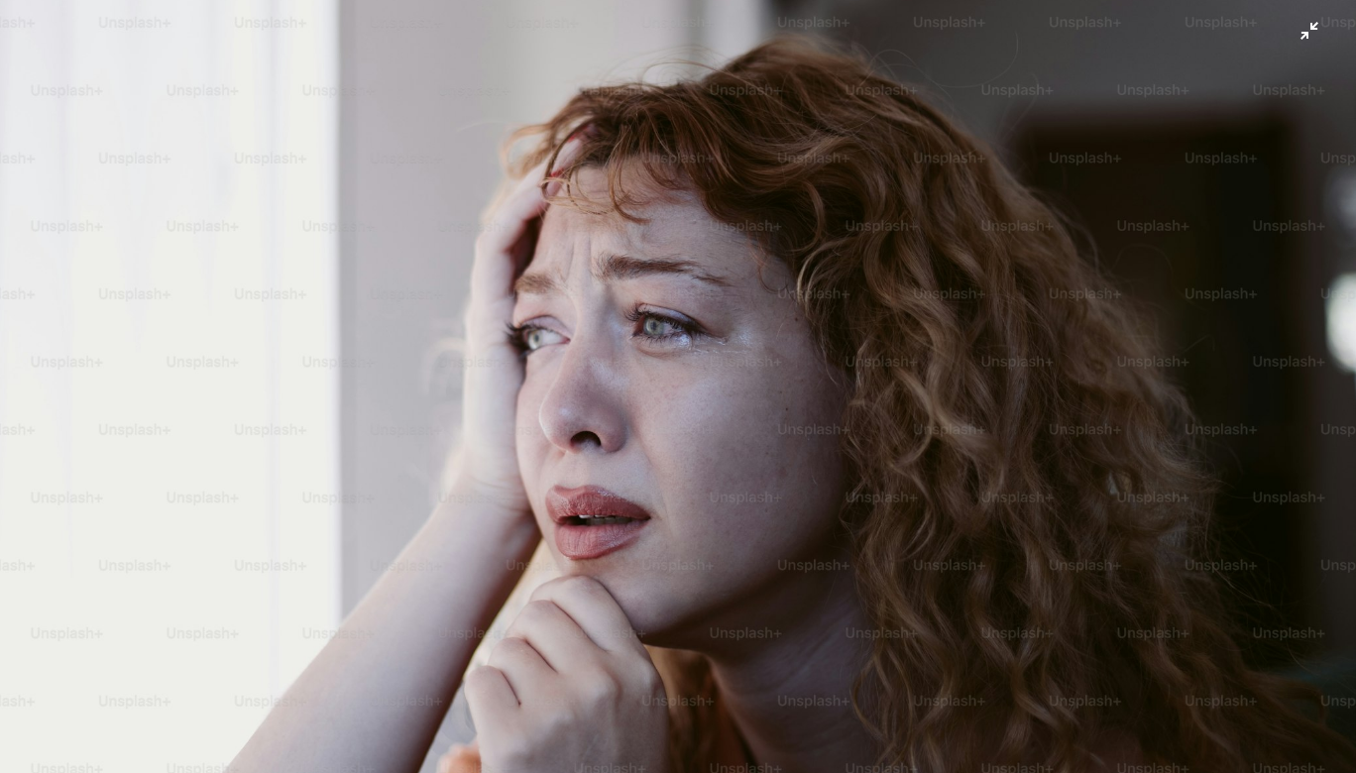
click at [1161, 111] on img "Zoom out on this image" at bounding box center [678, 385] width 1358 height 905
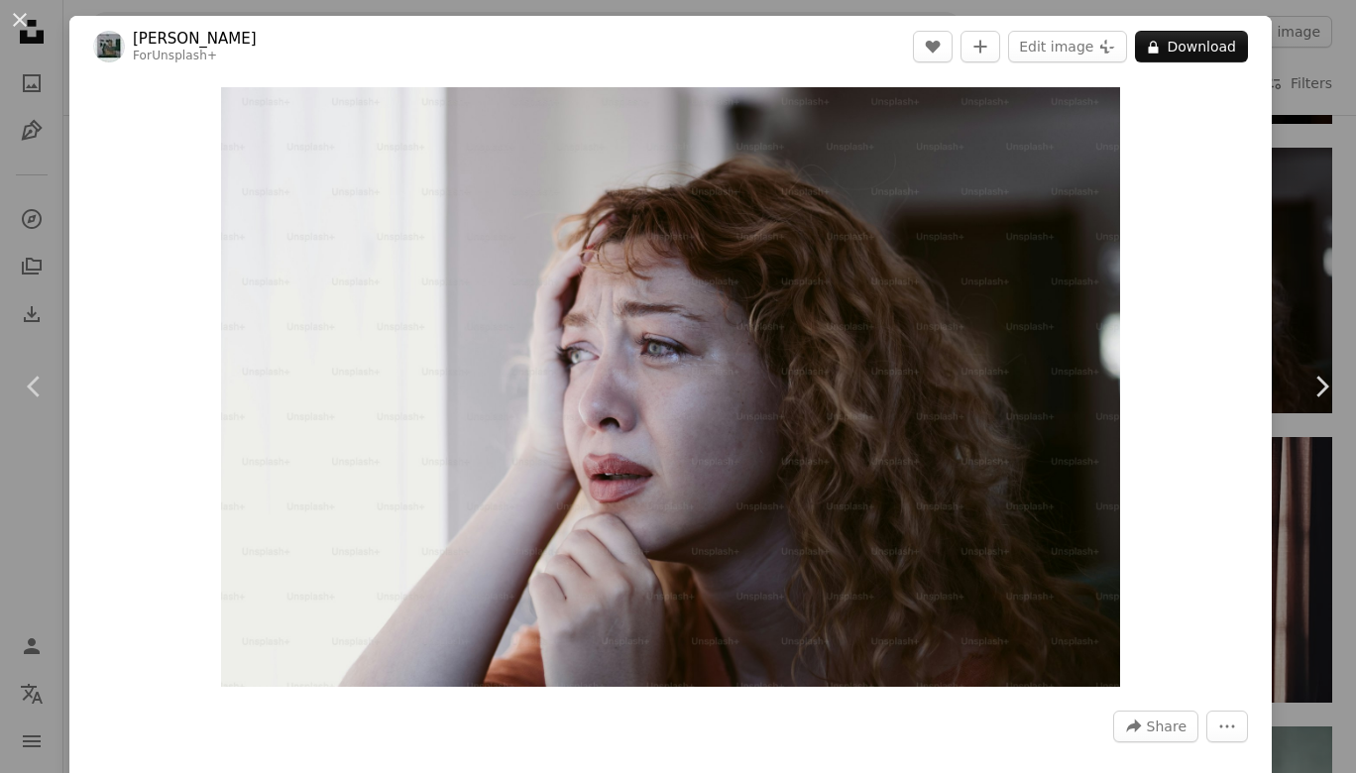
click at [1317, 146] on div "An X shape Chevron left Chevron right [PERSON_NAME] For Unsplash+ A heart A plu…" at bounding box center [678, 386] width 1356 height 773
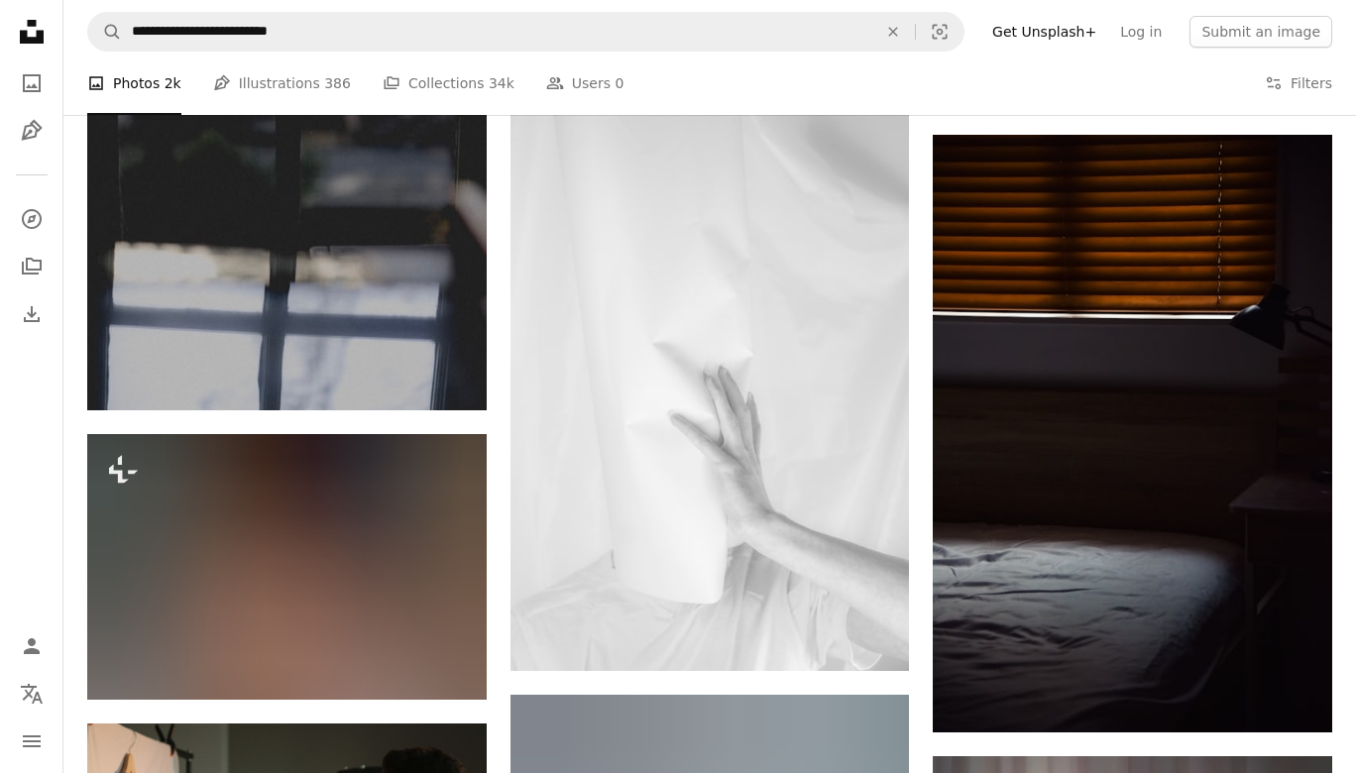
scroll to position [3734, 0]
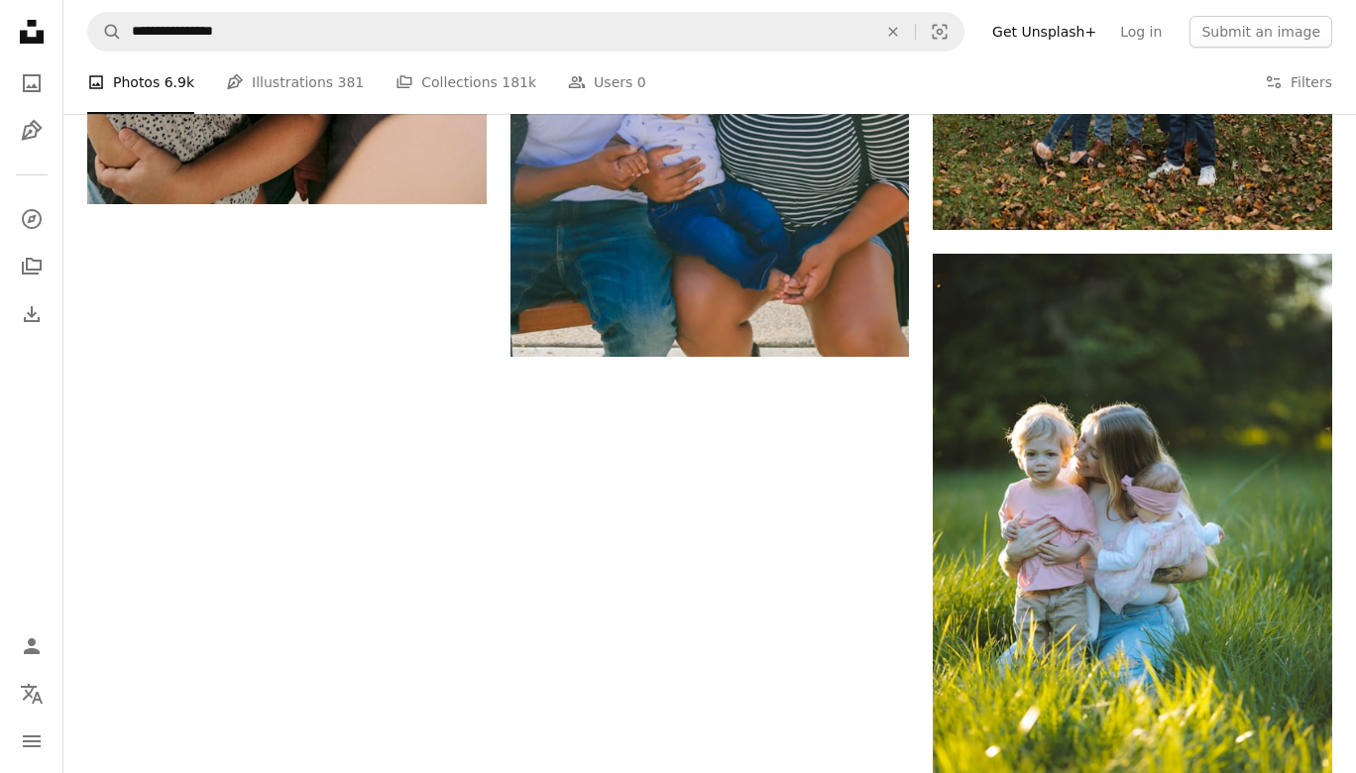
scroll to position [2919, 0]
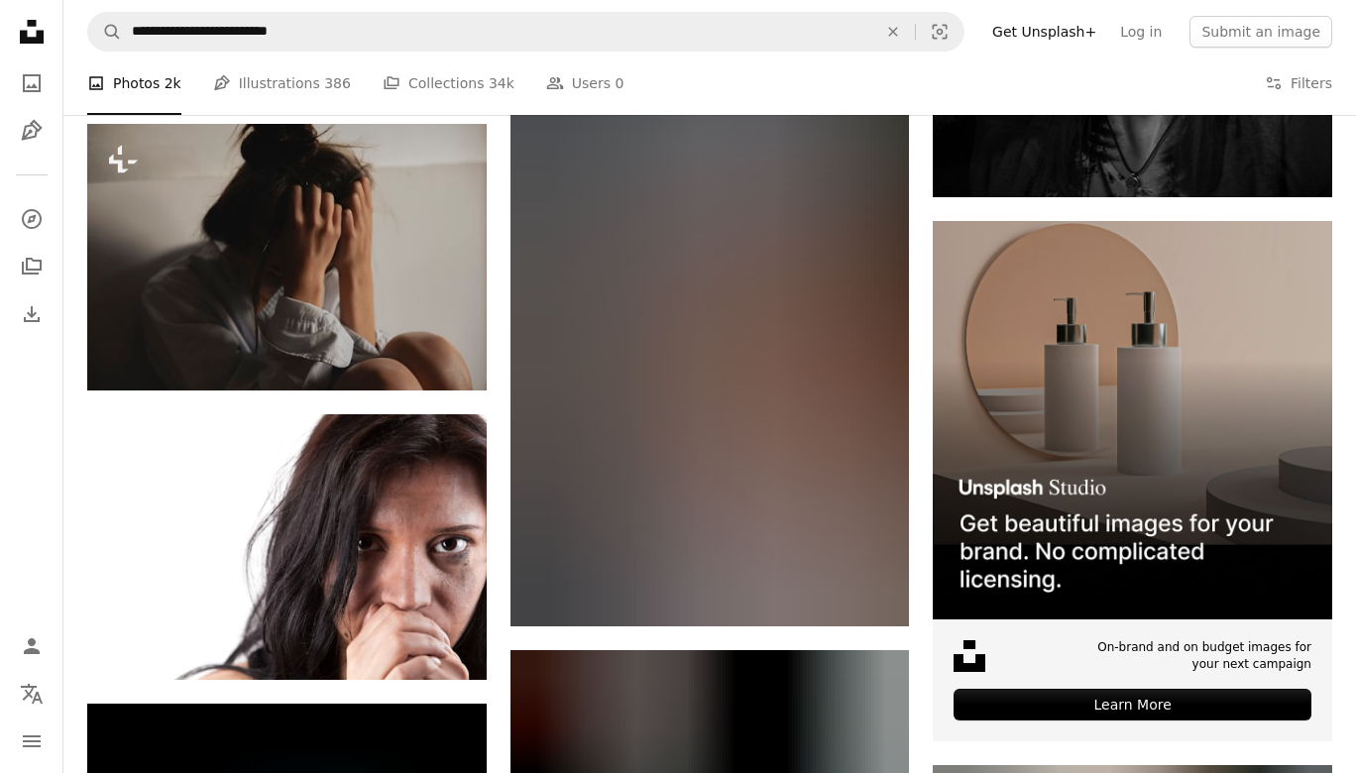
scroll to position [8836, 0]
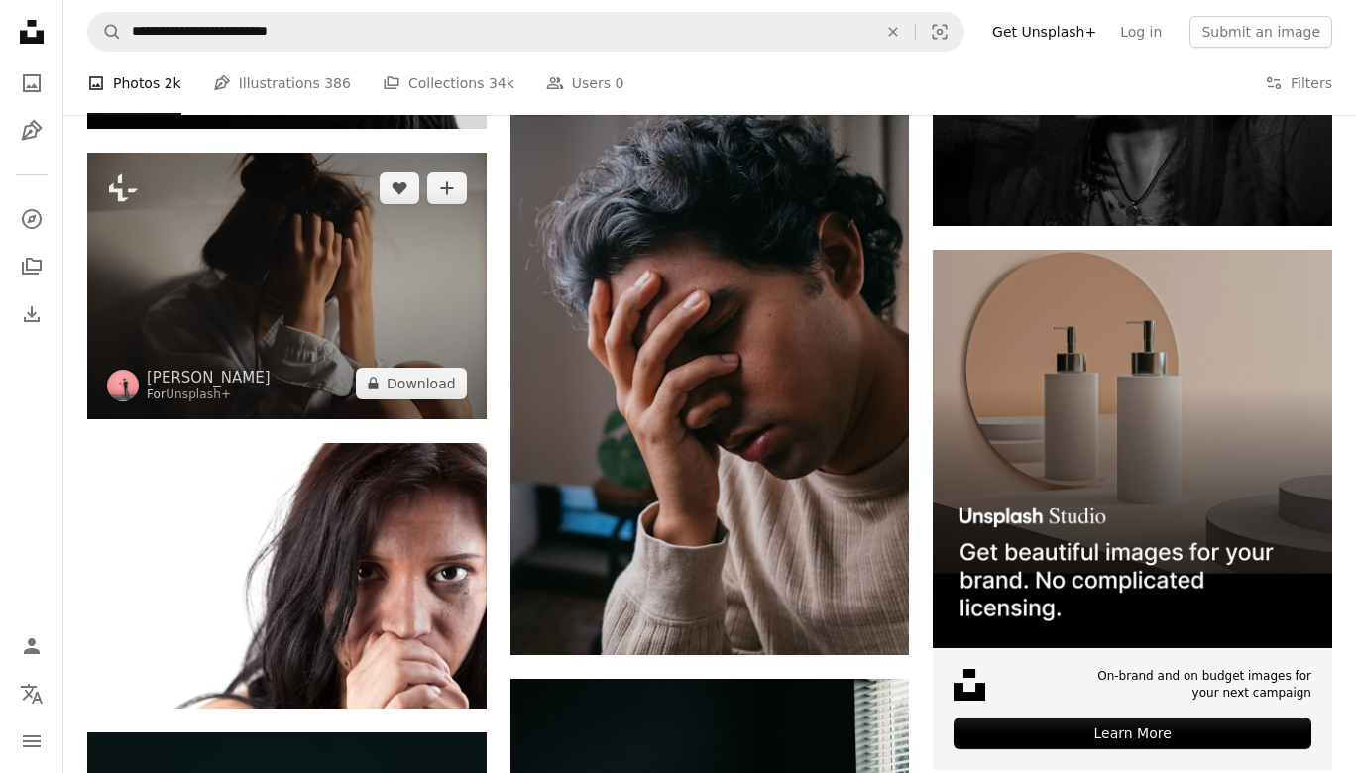
click at [365, 288] on img at bounding box center [286, 286] width 399 height 266
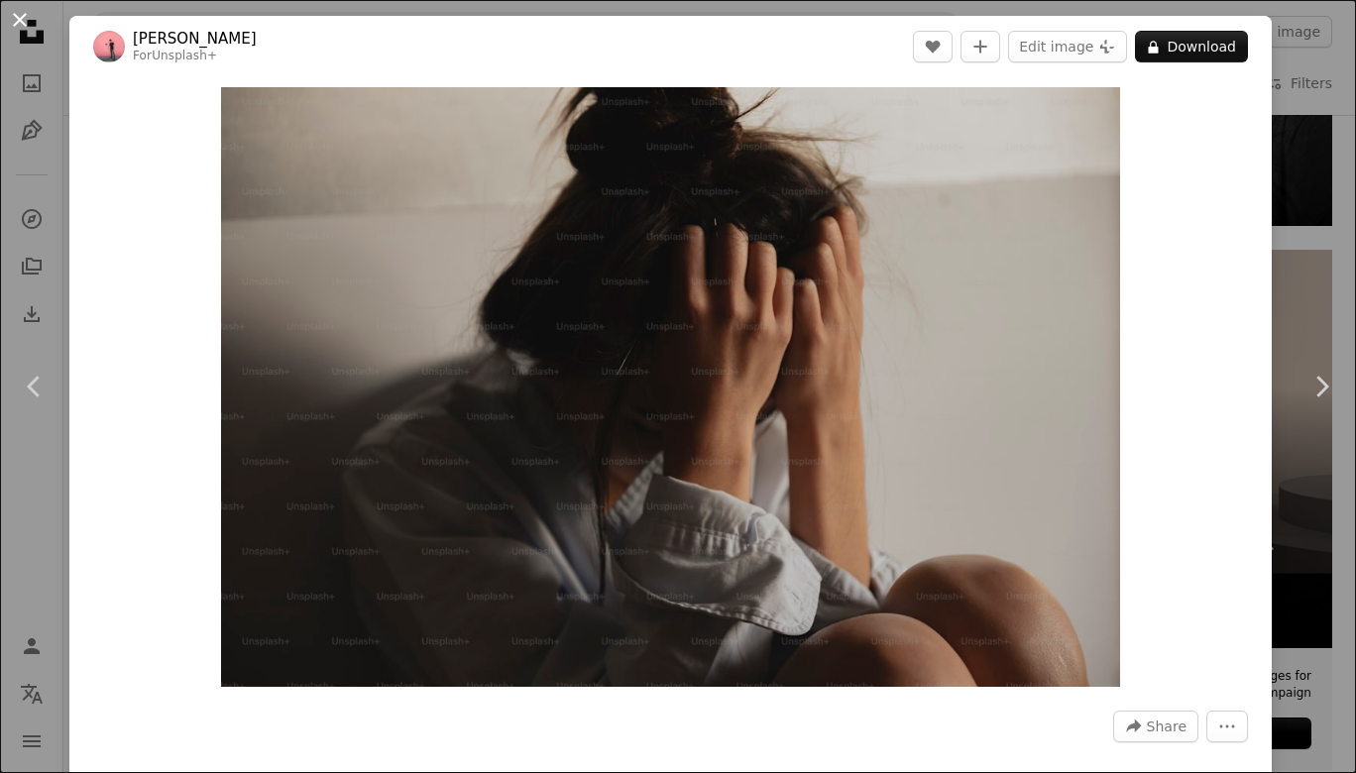
click at [20, 10] on button "An X shape" at bounding box center [20, 20] width 24 height 24
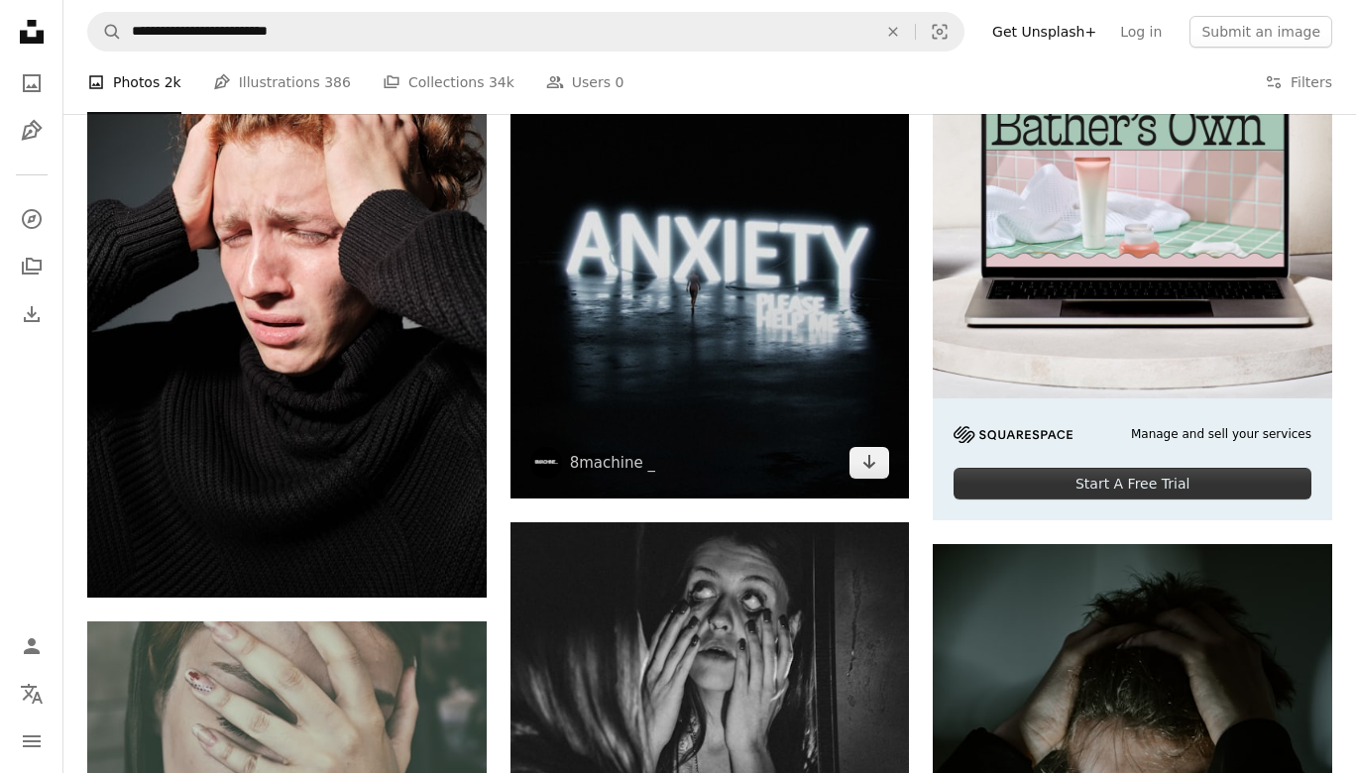
scroll to position [494, 0]
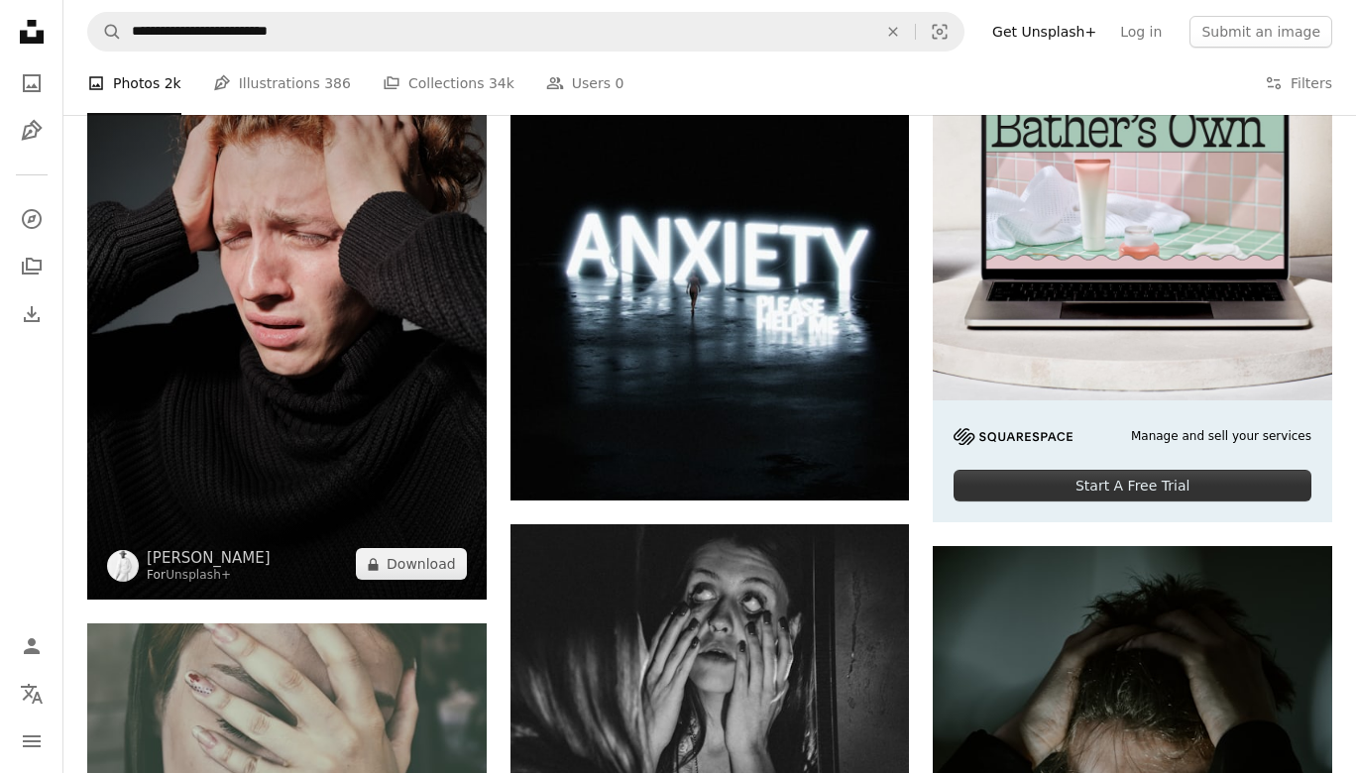
click at [375, 341] on img at bounding box center [286, 300] width 399 height 599
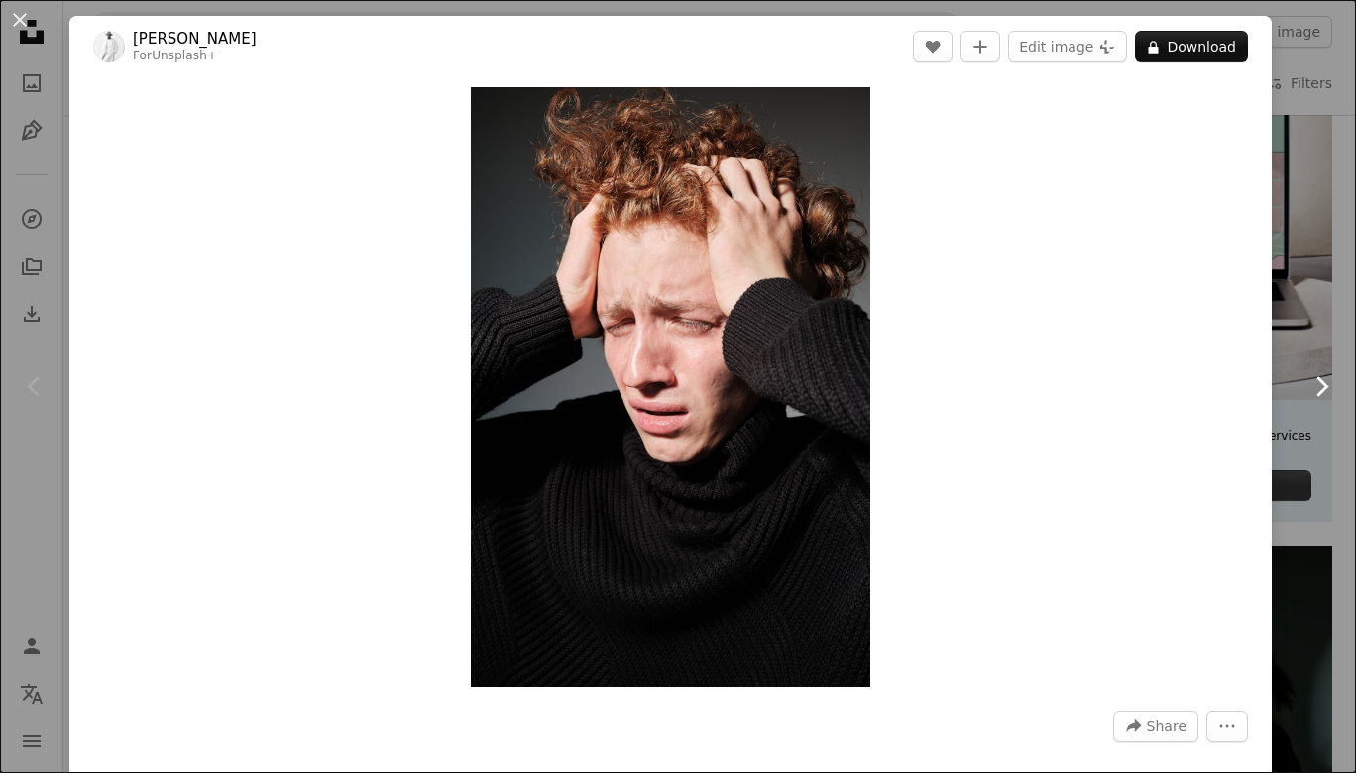
click at [1319, 303] on link "Chevron right" at bounding box center [1321, 386] width 69 height 190
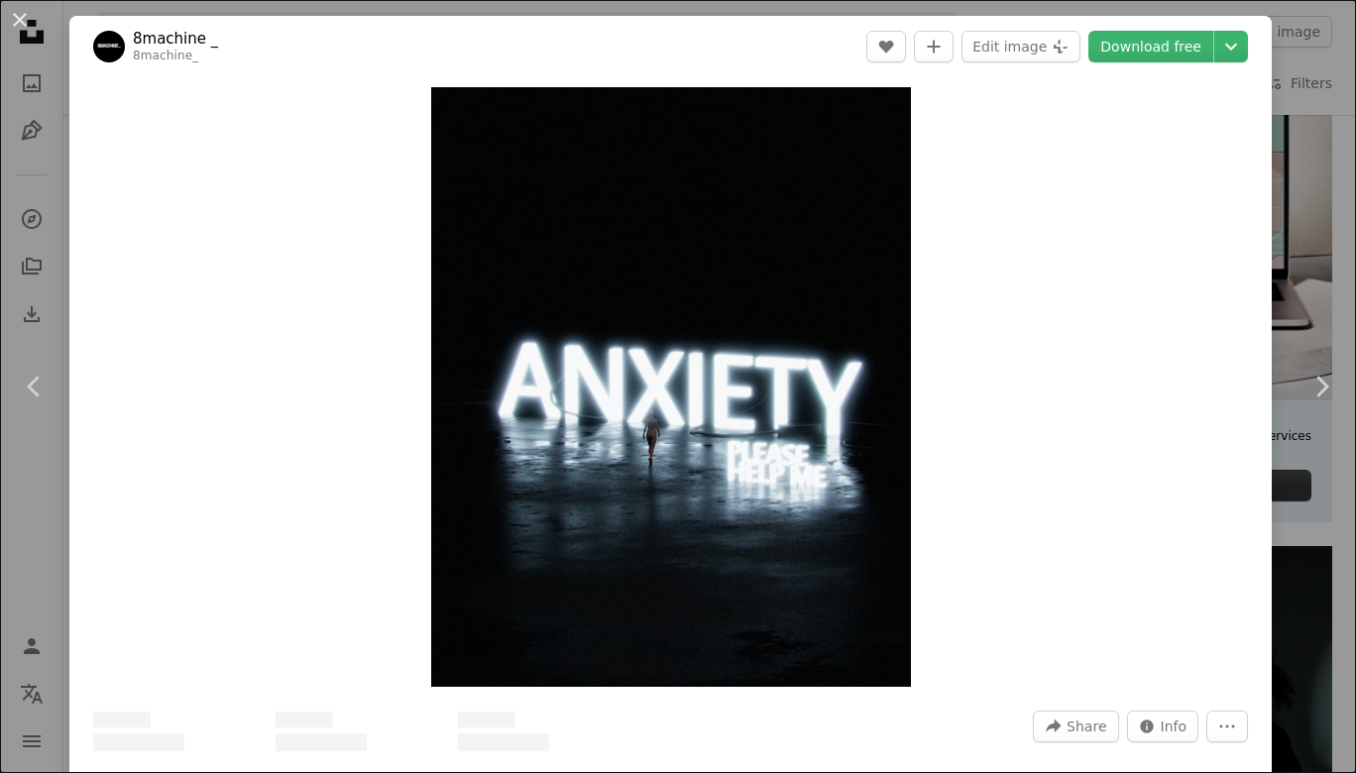
click at [1331, 290] on div "An X shape Chevron left Chevron right 8machine _ 8machine_ A heart A plus sign …" at bounding box center [678, 386] width 1356 height 773
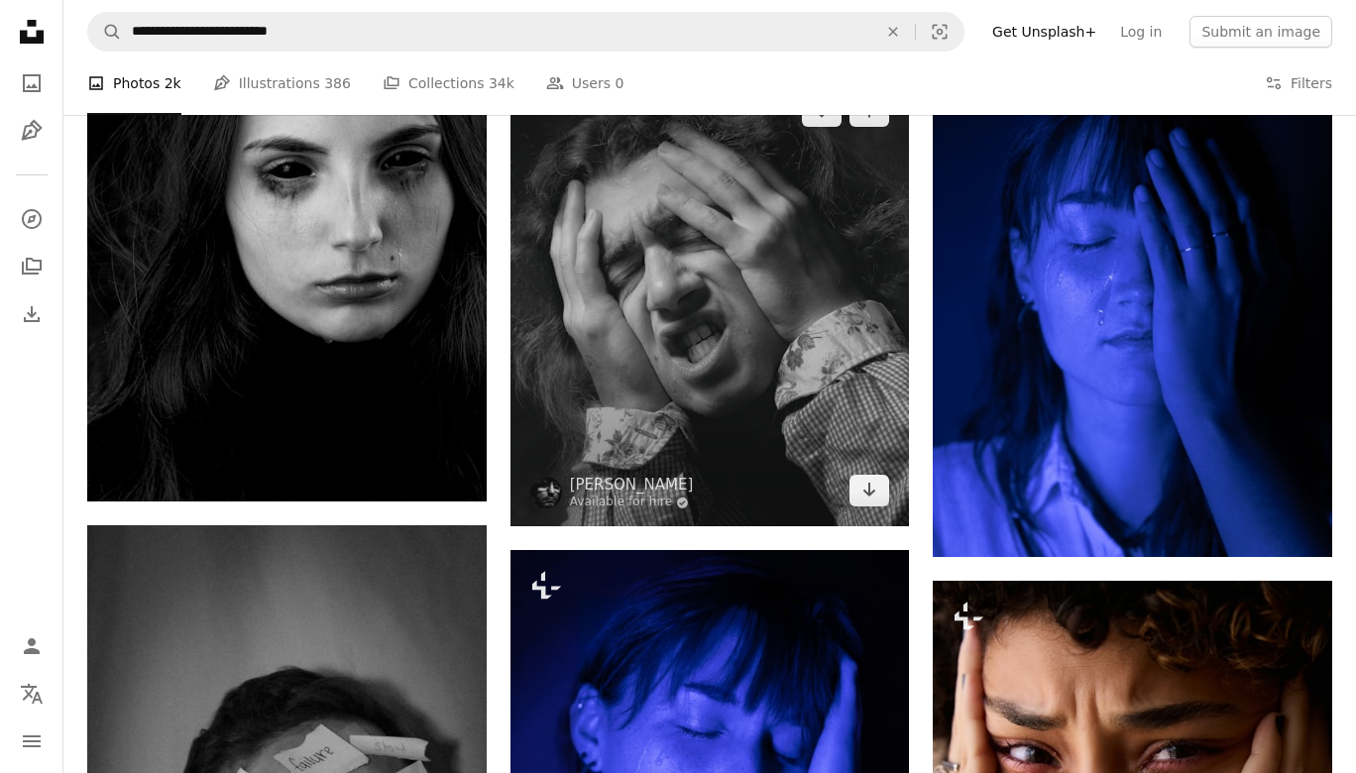
scroll to position [1503, 0]
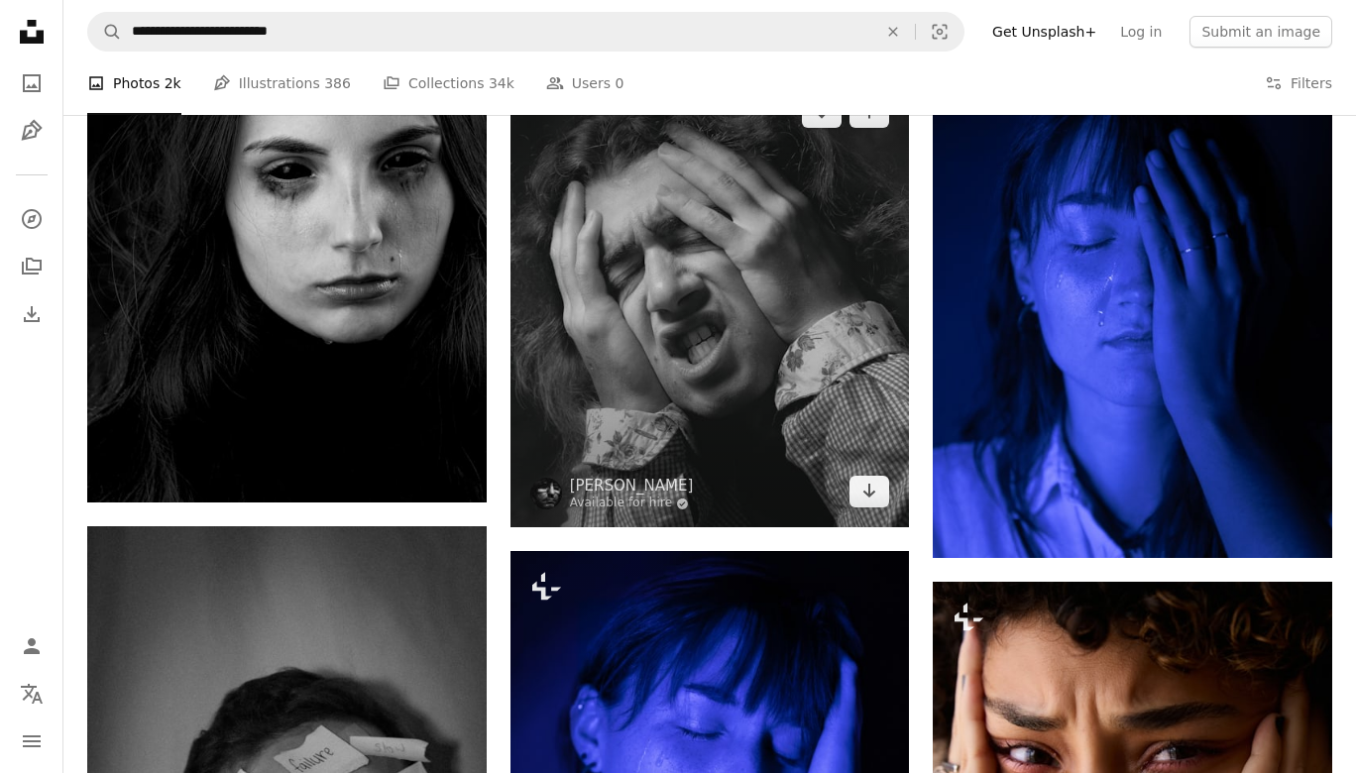
click at [658, 357] on img at bounding box center [709, 301] width 399 height 451
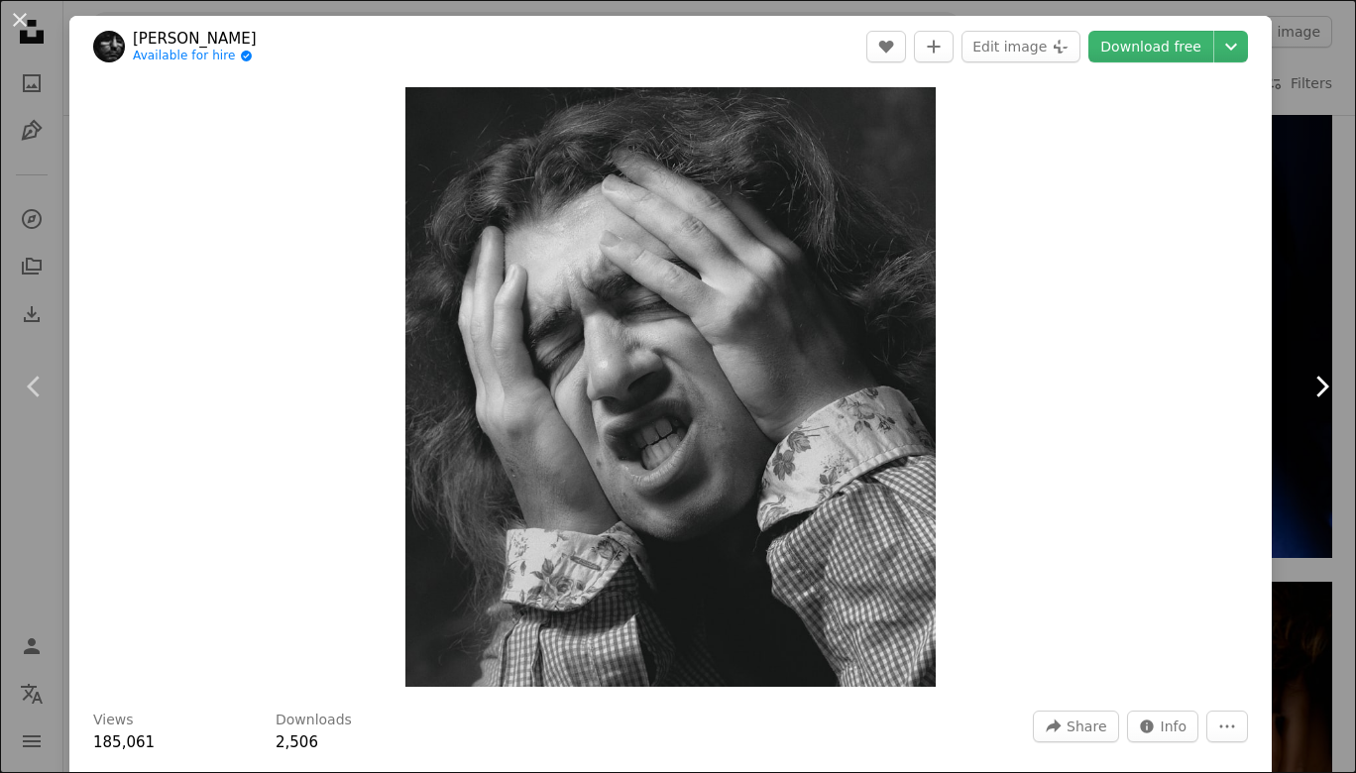
click at [1313, 295] on link "Chevron right" at bounding box center [1321, 386] width 69 height 190
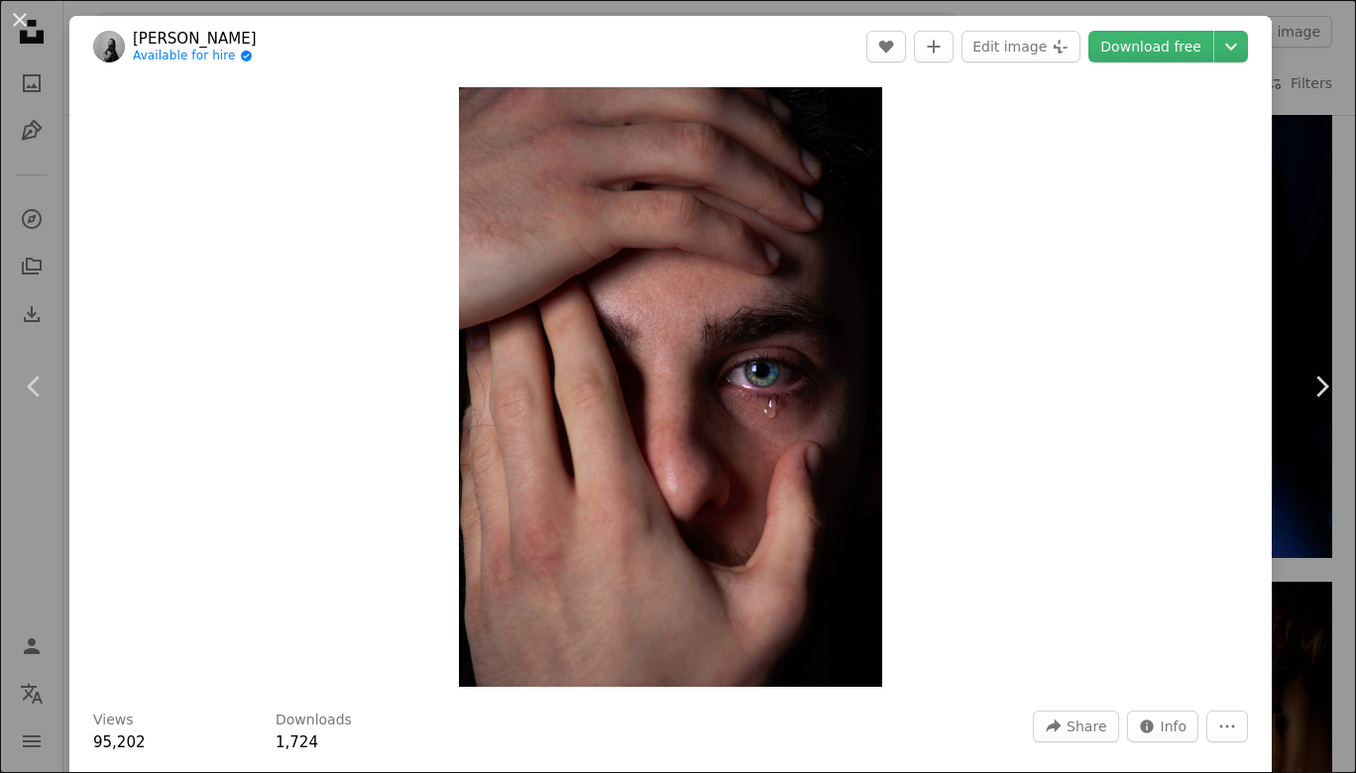
click at [1339, 171] on div "An X shape Chevron left Chevron right [PERSON_NAME] Available for hire A checkm…" at bounding box center [678, 386] width 1356 height 773
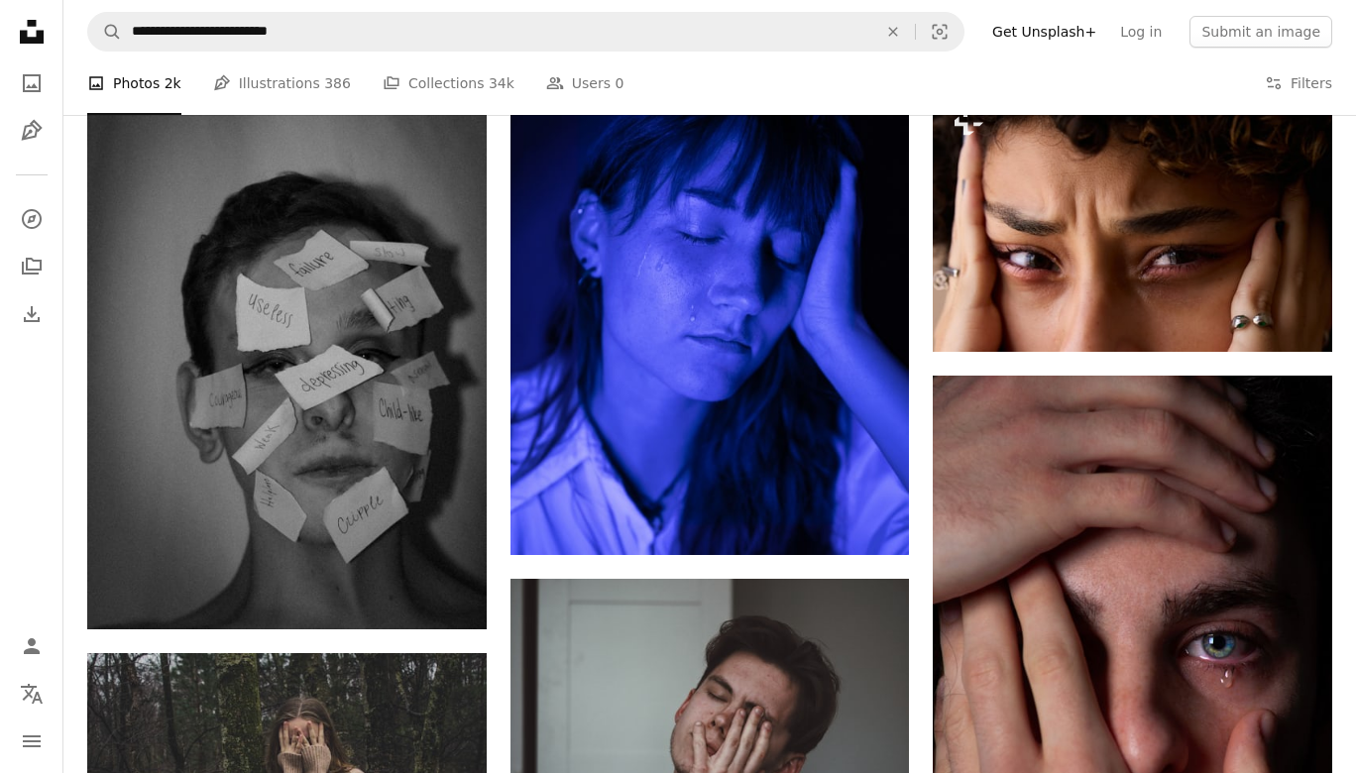
scroll to position [1997, 0]
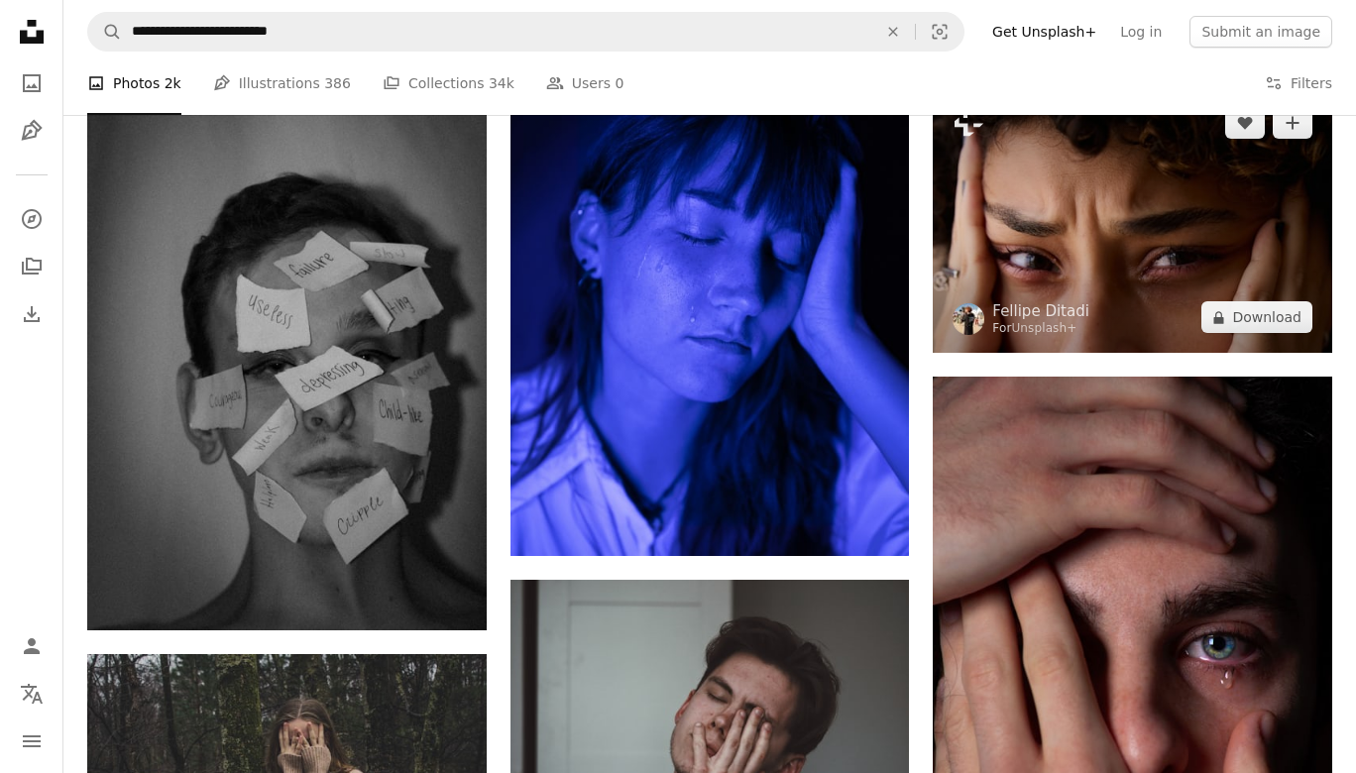
click at [1080, 230] on img at bounding box center [1132, 220] width 399 height 266
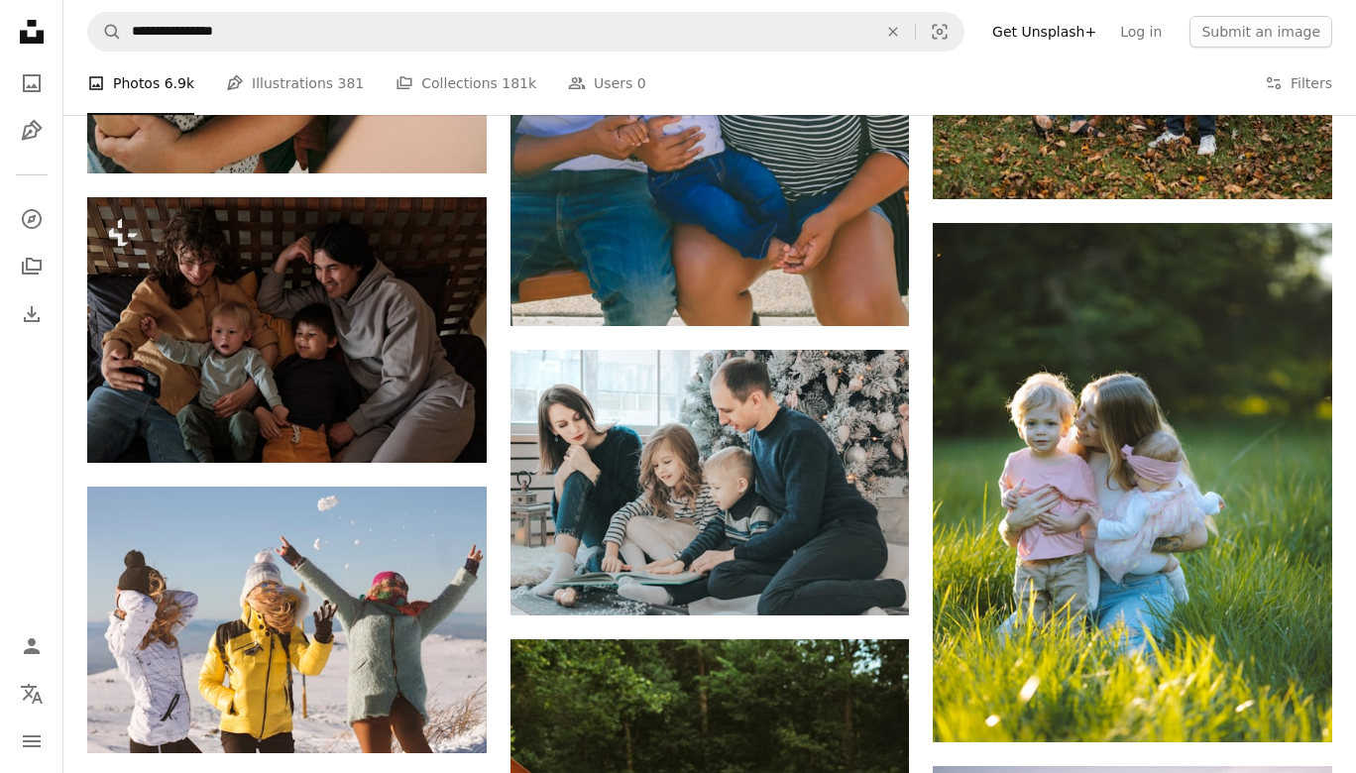
scroll to position [2940, 0]
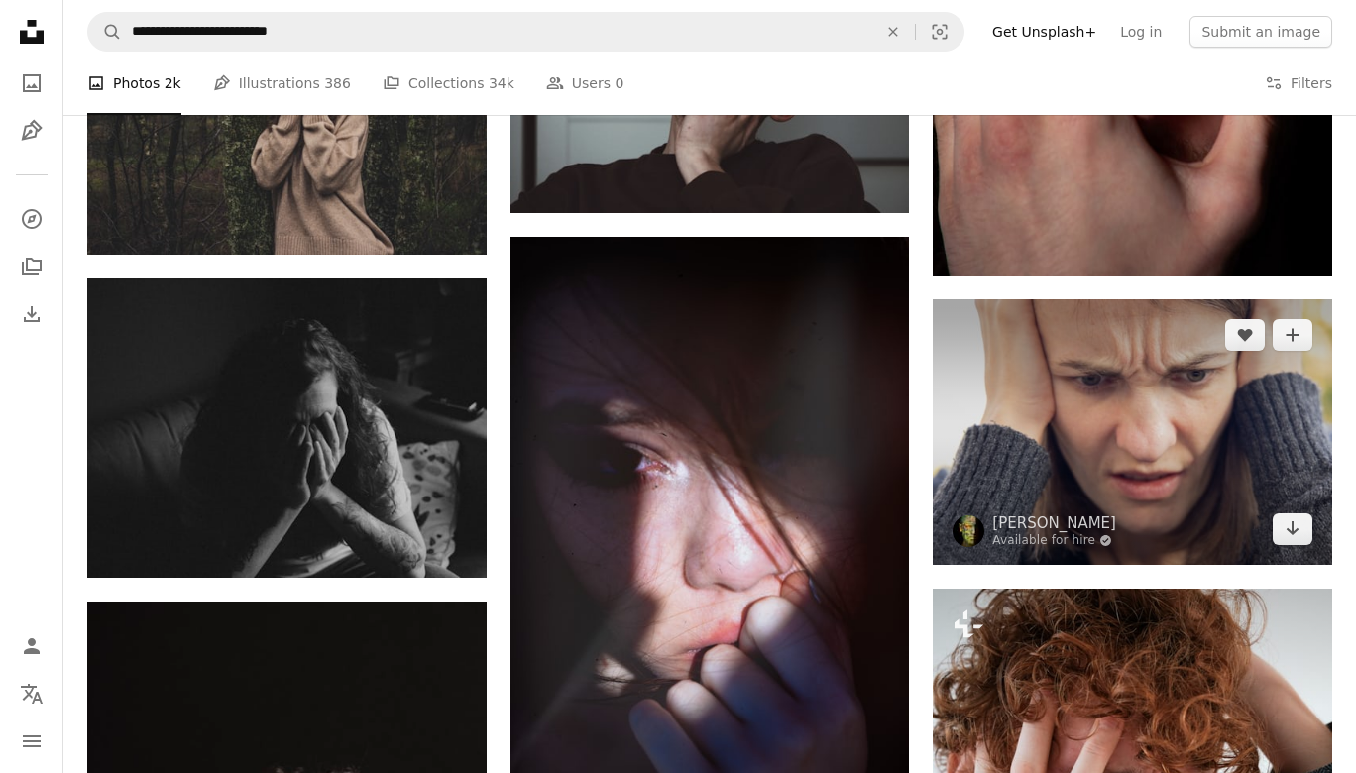
scroll to position [2663, 0]
click at [1127, 392] on img at bounding box center [1132, 432] width 399 height 266
